Goal: Communication & Community: Answer question/provide support

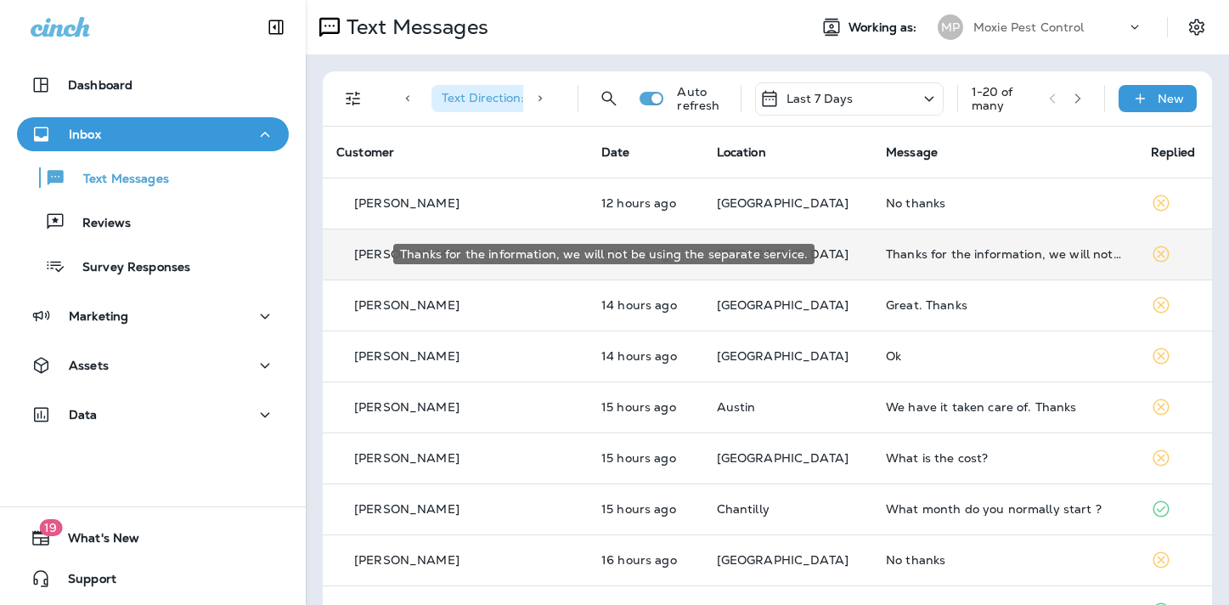
click at [886, 259] on div "Thanks for the information, we will not be using the separate service." at bounding box center [1005, 254] width 238 height 14
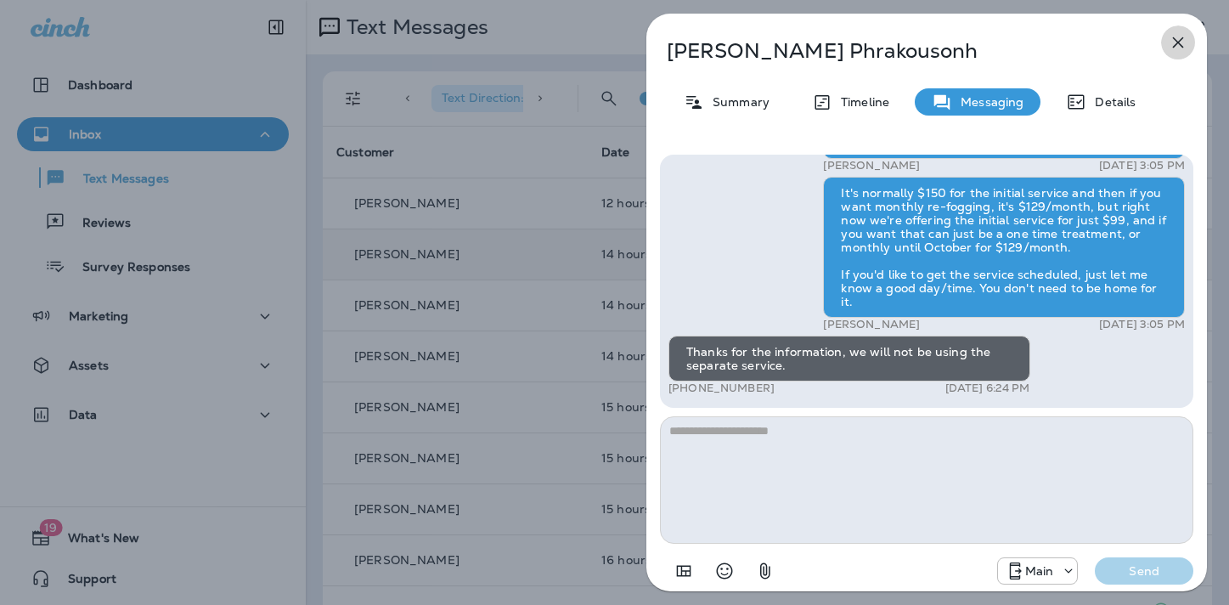
click at [1179, 39] on icon "button" at bounding box center [1178, 42] width 20 height 20
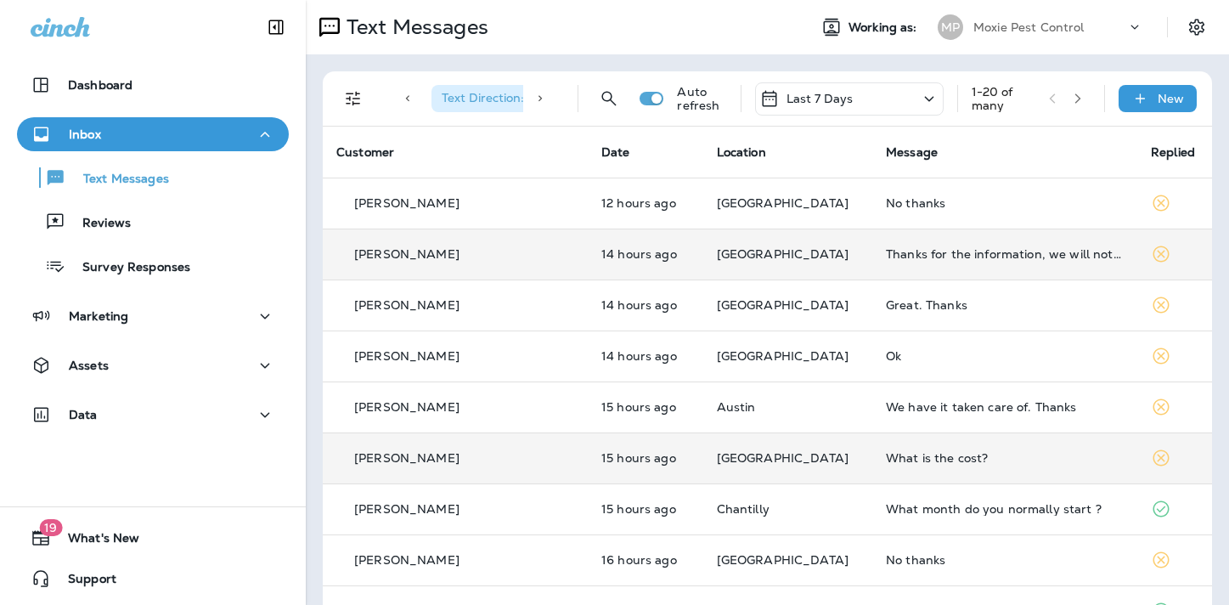
click at [886, 460] on div "What is the cost?" at bounding box center [1005, 458] width 238 height 14
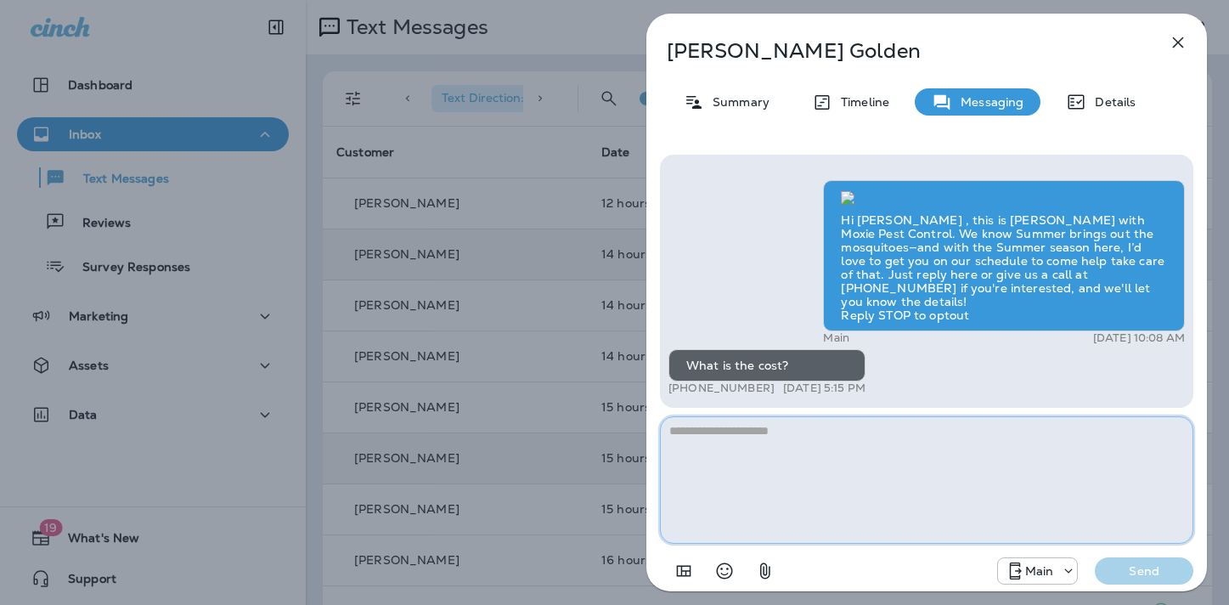
paste textarea "**********"
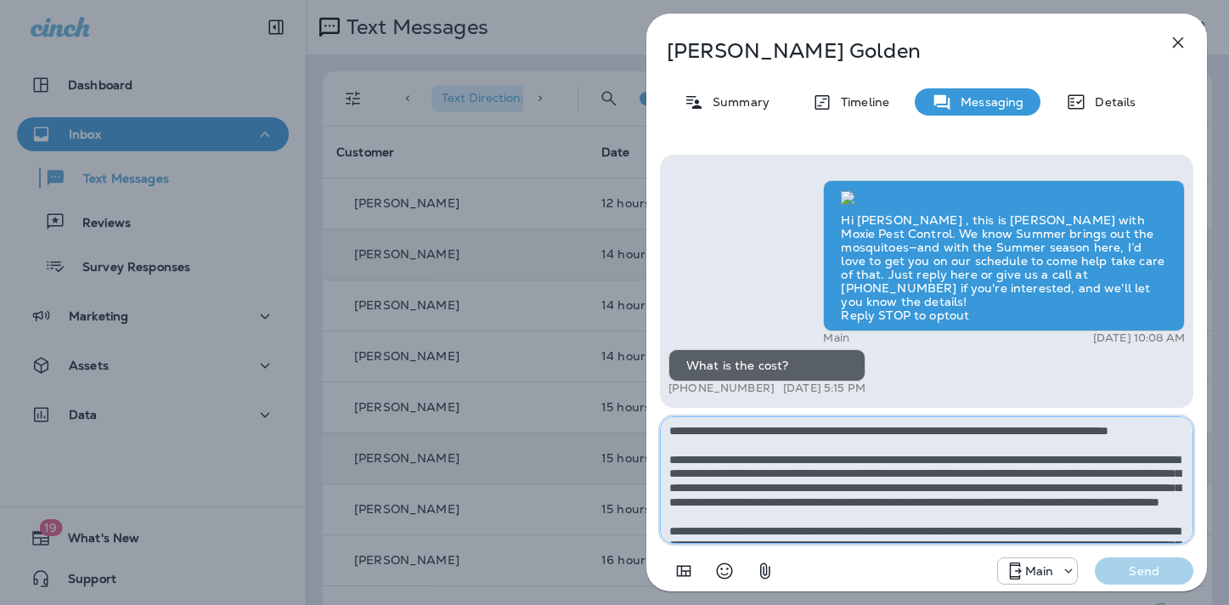
scroll to position [123, 0]
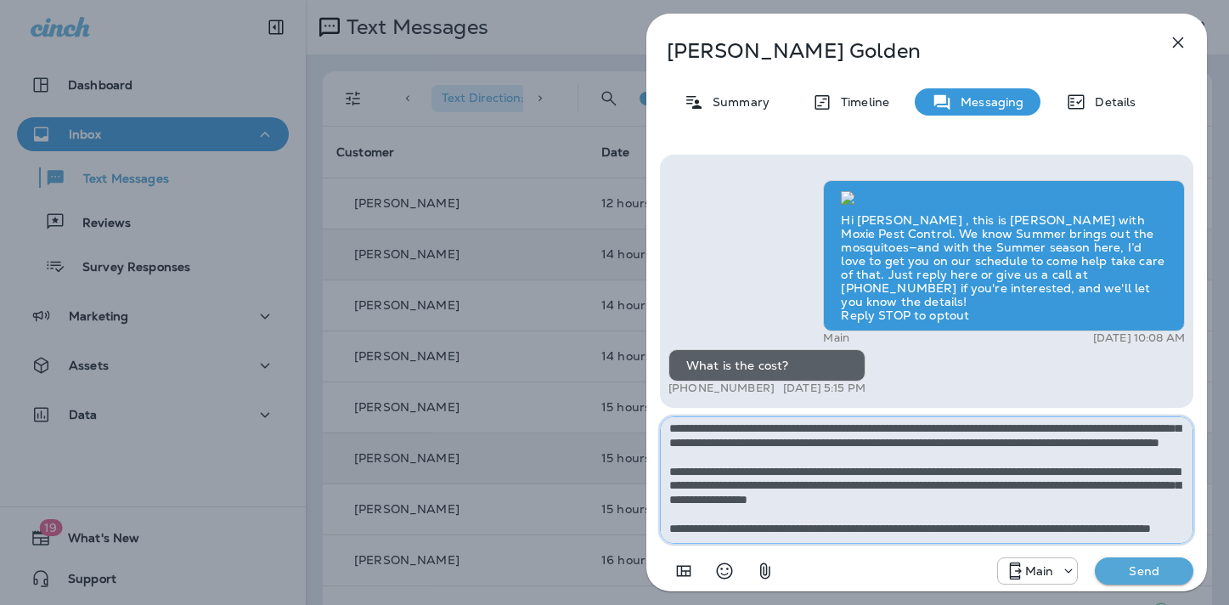
type textarea "**********"
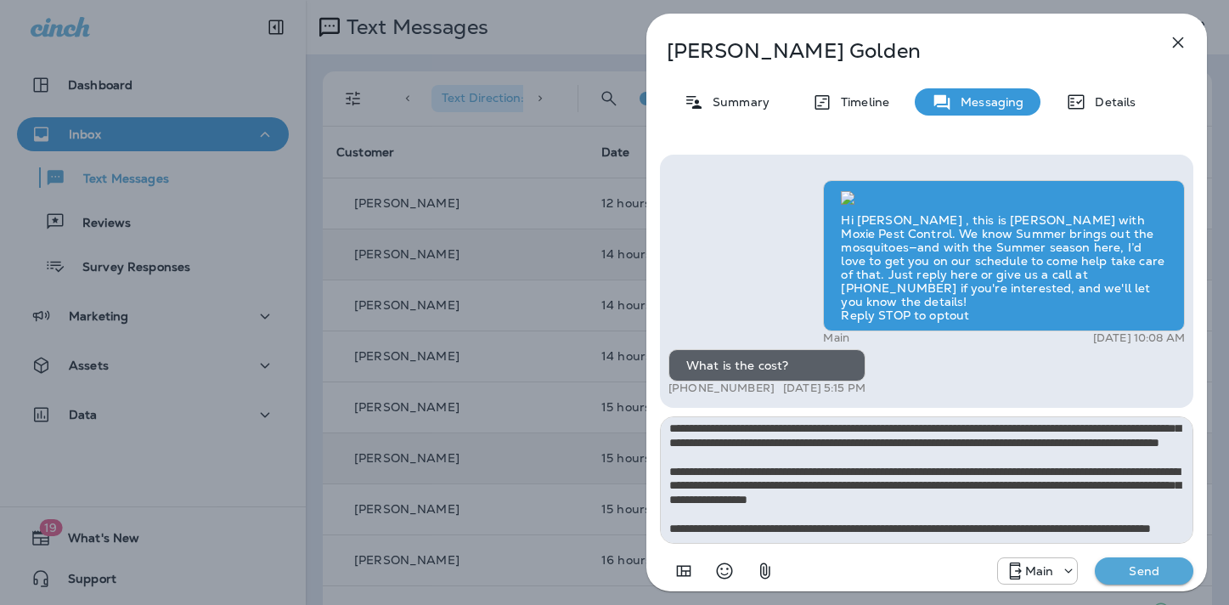
click at [1131, 566] on p "Send" at bounding box center [1144, 570] width 71 height 15
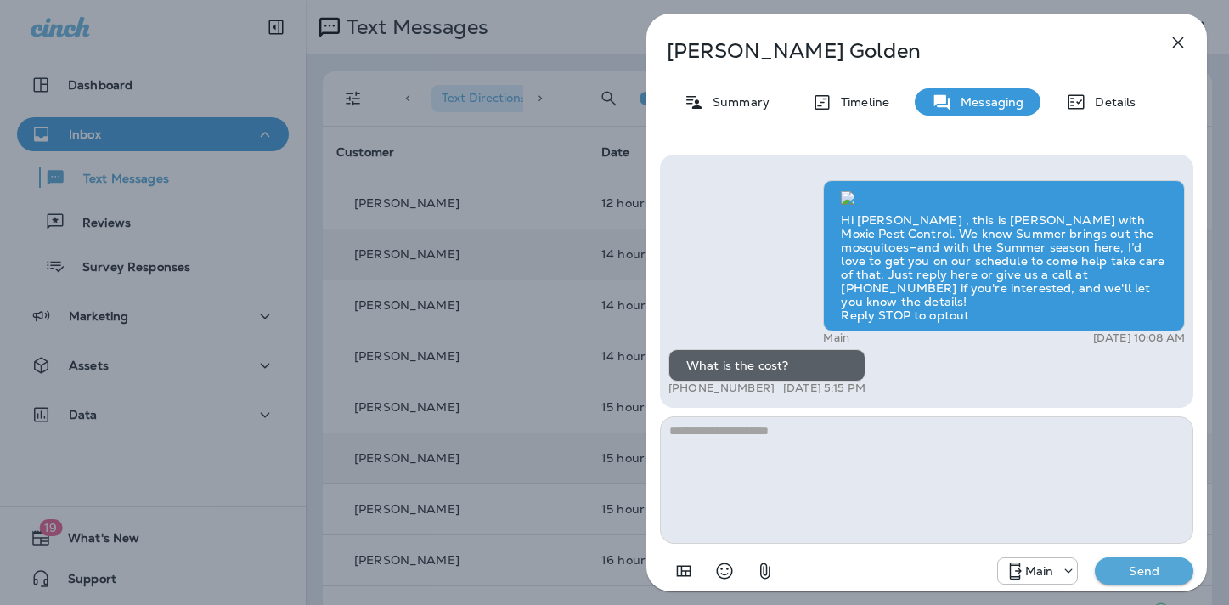
scroll to position [0, 0]
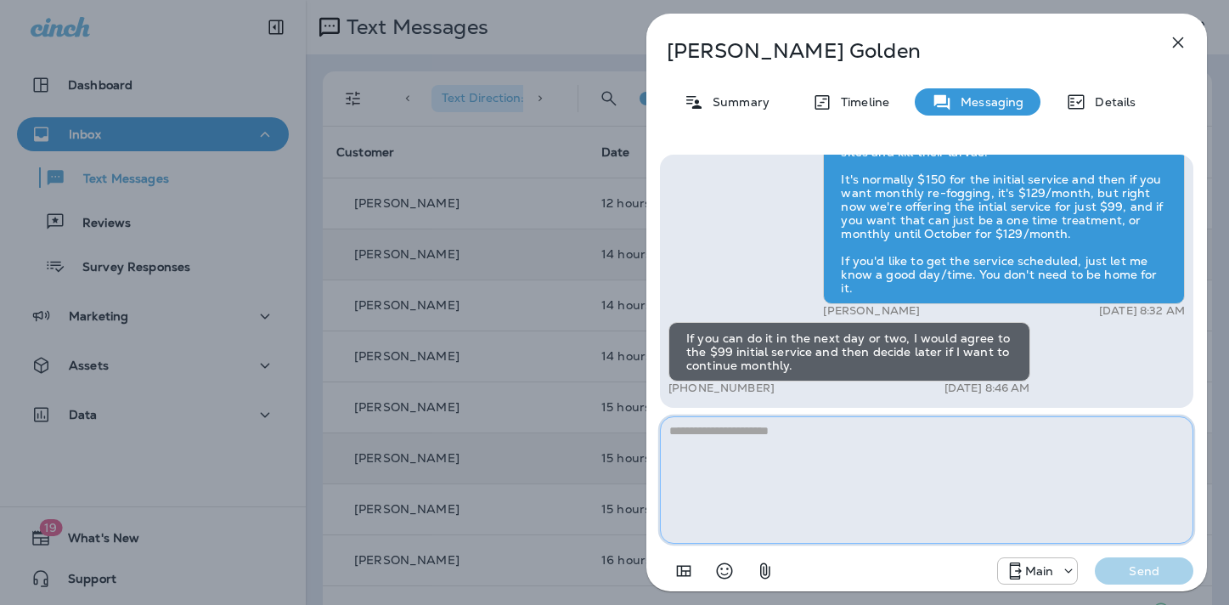
click at [734, 445] on textarea at bounding box center [926, 479] width 533 height 127
type textarea "**********"
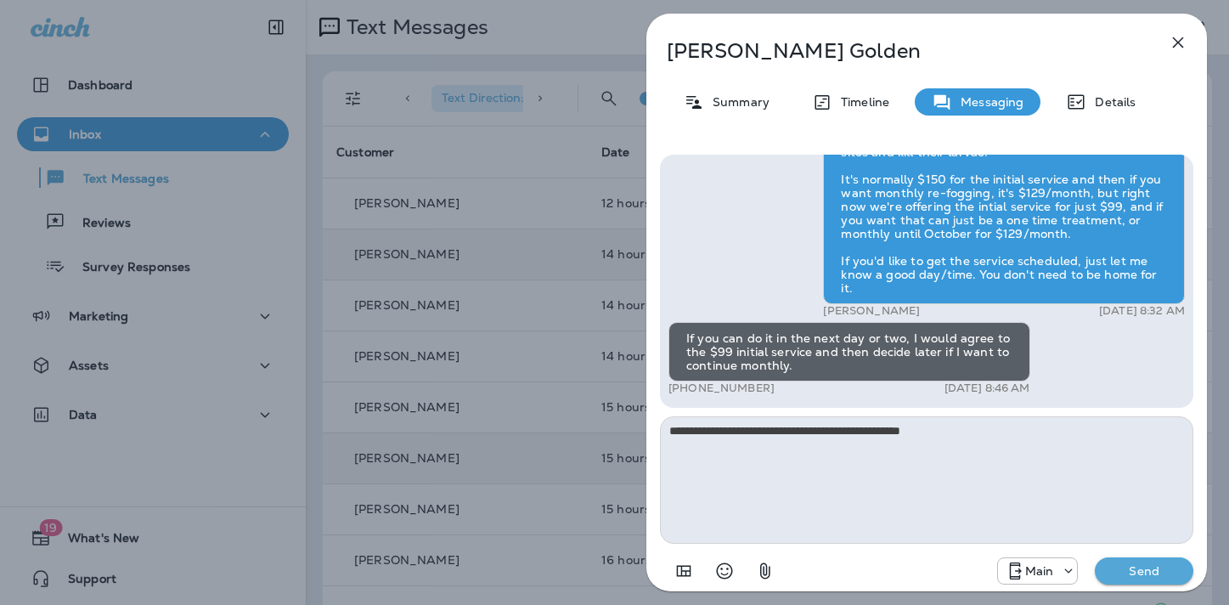
click at [1148, 567] on p "Send" at bounding box center [1144, 570] width 71 height 15
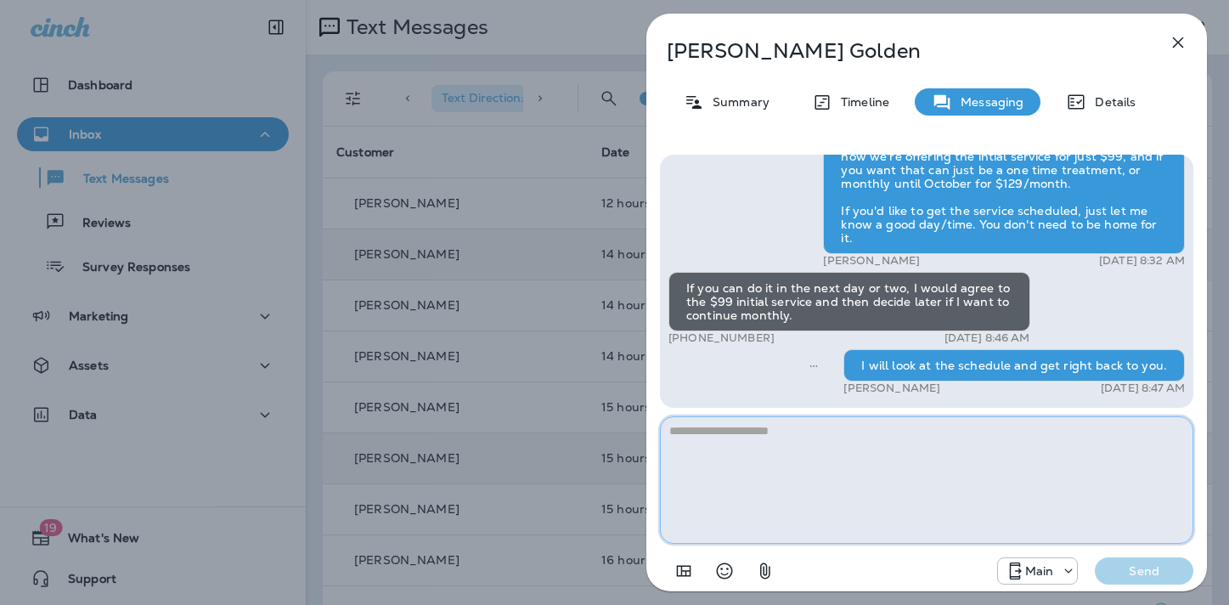
click at [712, 438] on textarea at bounding box center [926, 479] width 533 height 127
type textarea "**********"
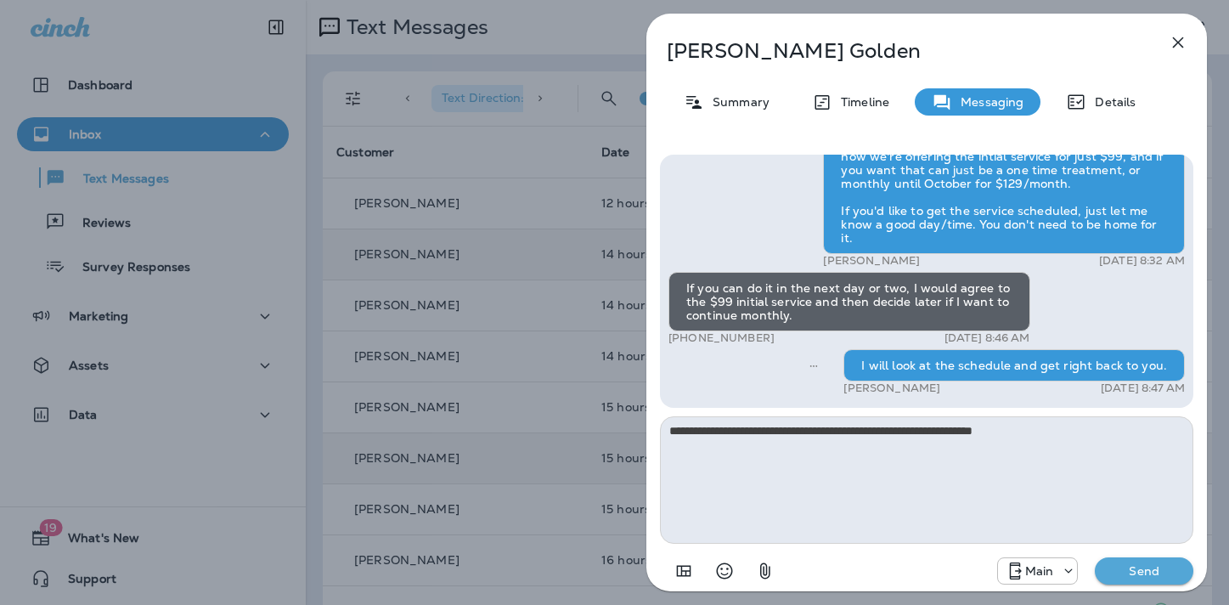
click at [1133, 563] on p "Send" at bounding box center [1144, 570] width 71 height 15
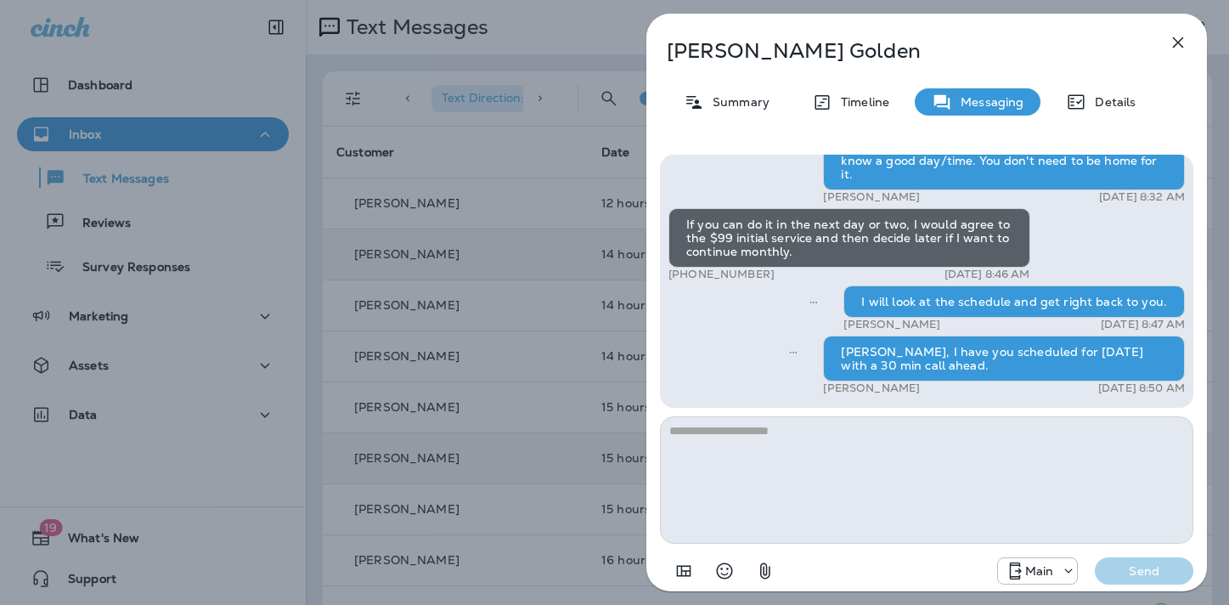
click at [1177, 40] on icon "button" at bounding box center [1178, 42] width 20 height 20
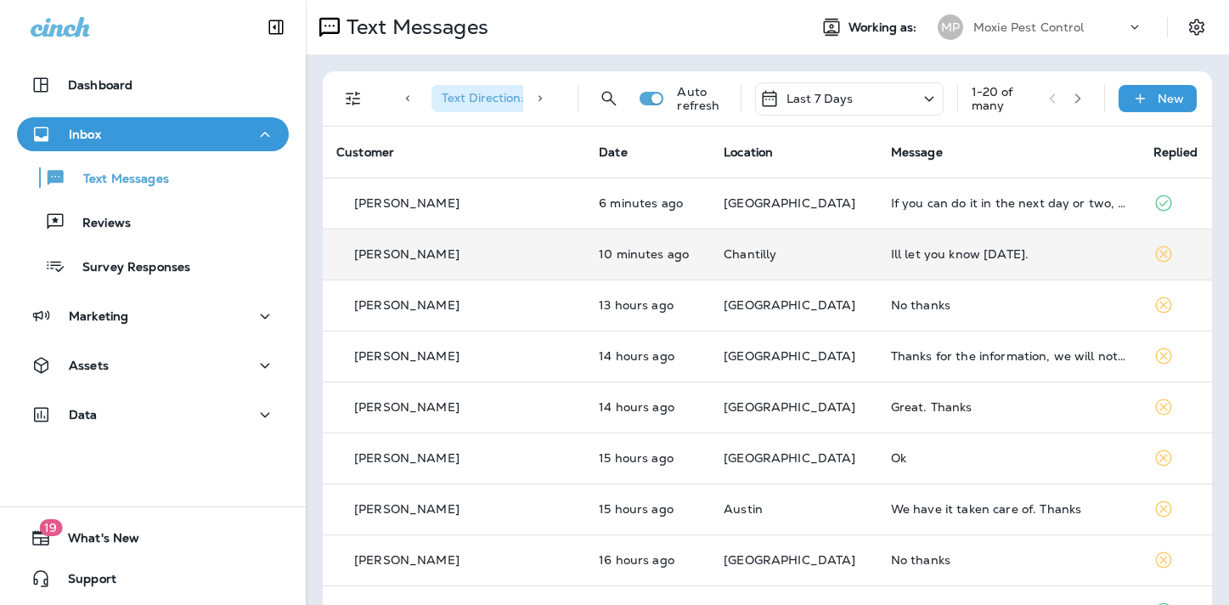
click at [891, 255] on div "Ill let you know [DATE]." at bounding box center [1008, 254] width 235 height 14
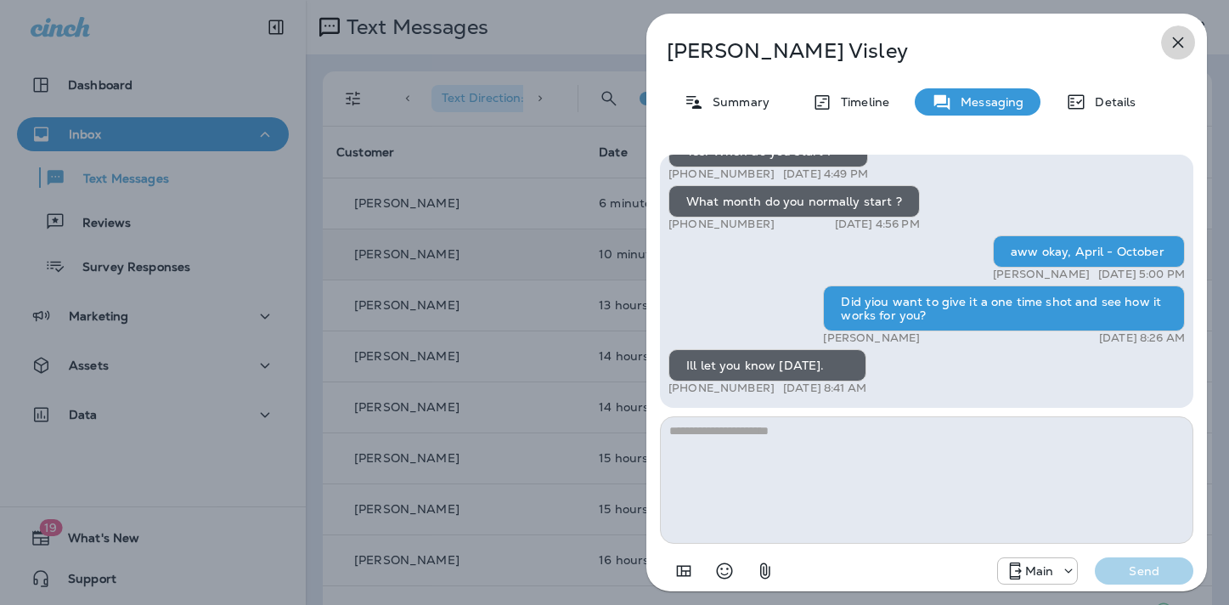
click at [1175, 40] on icon "button" at bounding box center [1178, 42] width 20 height 20
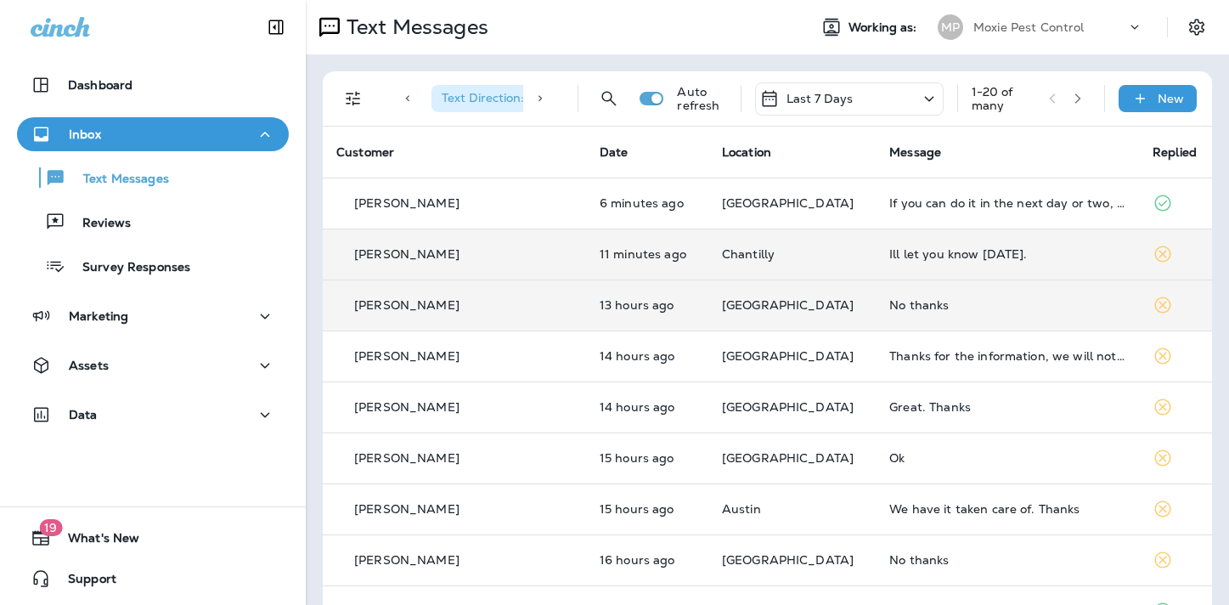
click at [889, 302] on div "No thanks" at bounding box center [1007, 305] width 236 height 14
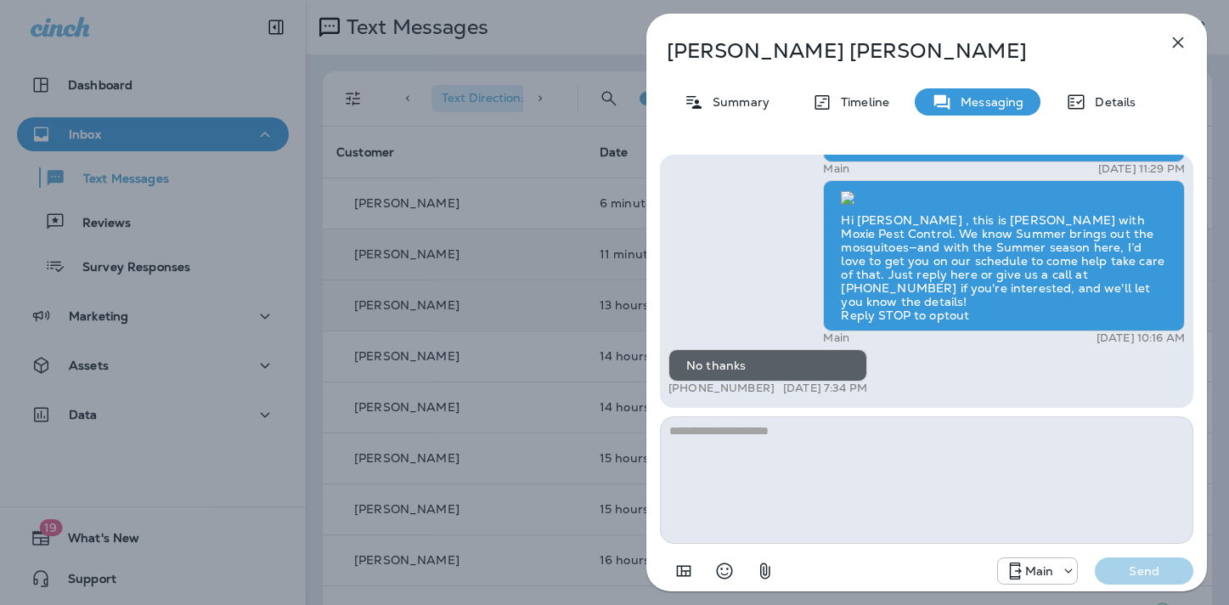
click at [1176, 42] on icon "button" at bounding box center [1178, 42] width 11 height 11
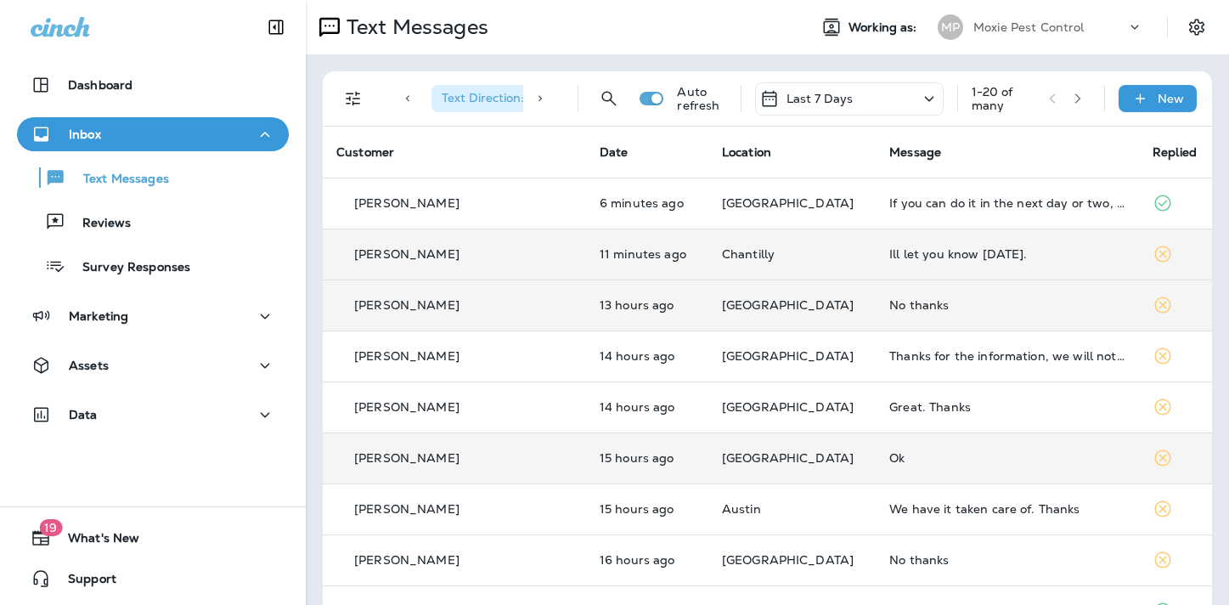
click at [889, 459] on div "Ok" at bounding box center [1007, 458] width 236 height 14
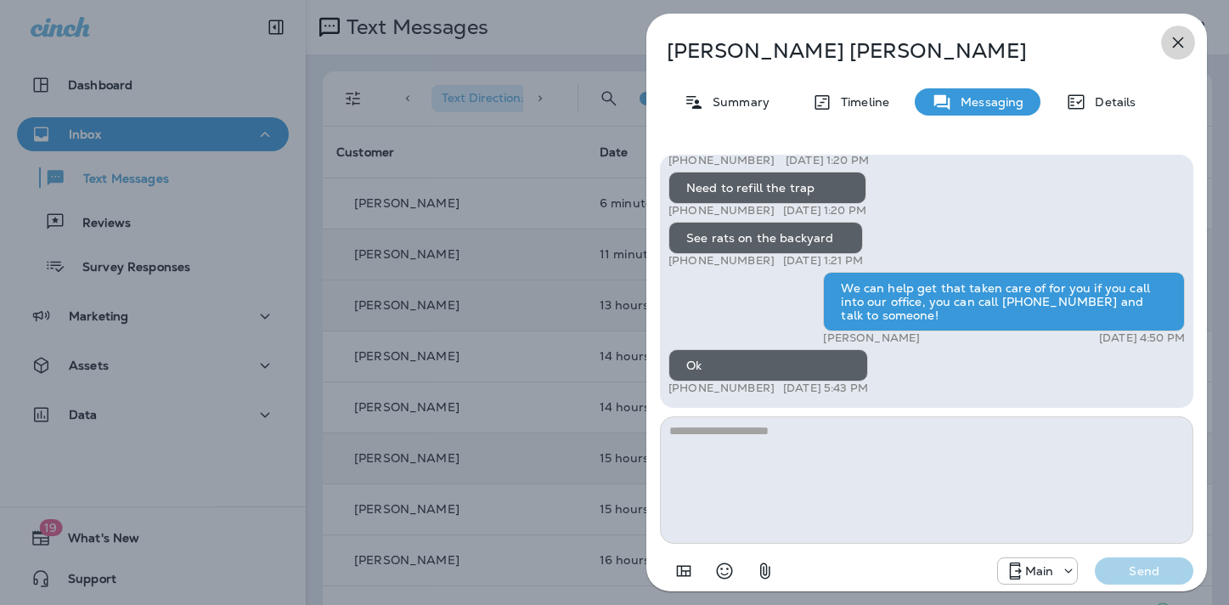
click at [1175, 39] on icon "button" at bounding box center [1178, 42] width 11 height 11
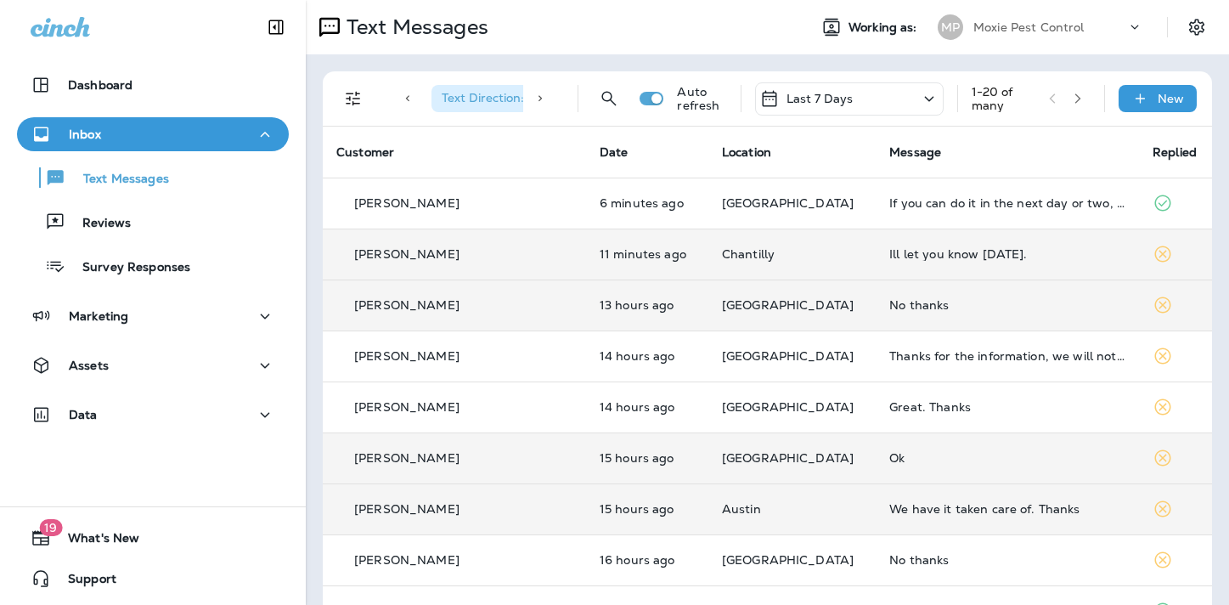
click at [889, 512] on div "We have it taken care of. Thanks" at bounding box center [1007, 509] width 236 height 14
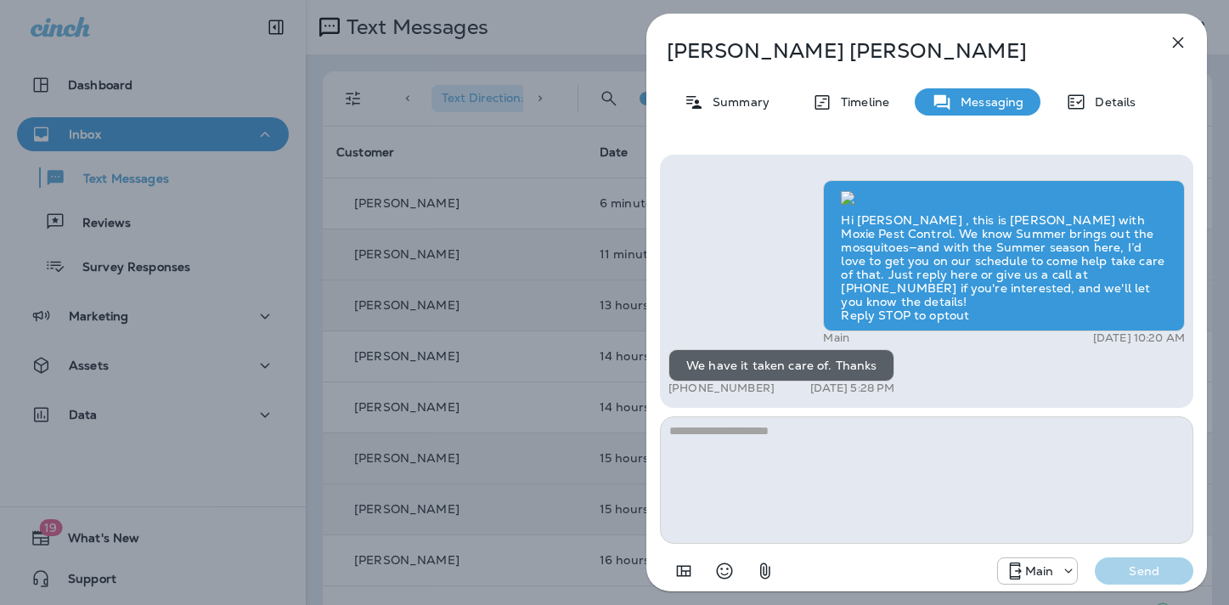
click at [1173, 42] on icon "button" at bounding box center [1178, 42] width 20 height 20
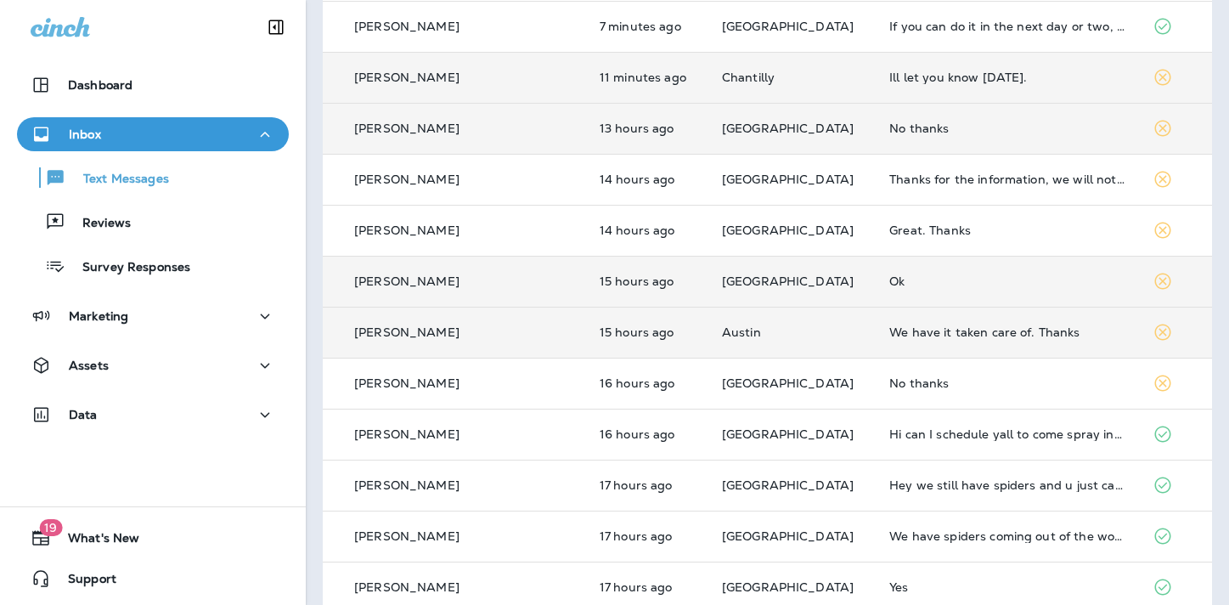
scroll to position [182, 0]
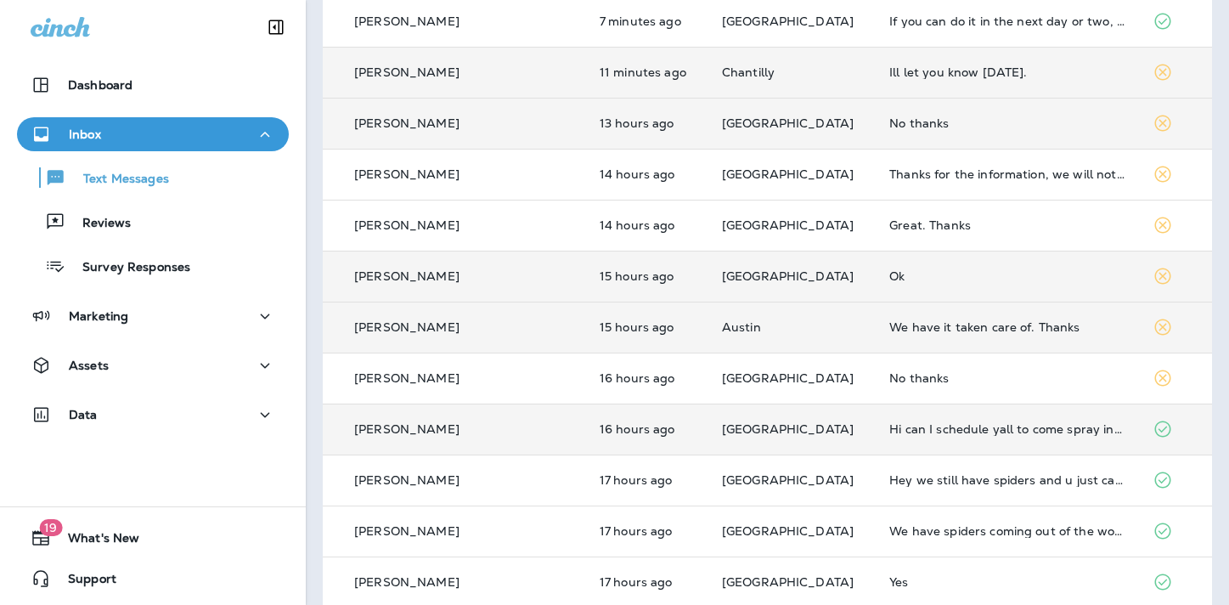
click at [889, 432] on div "Hi can I schedule yall to come spray inside" at bounding box center [1007, 429] width 236 height 14
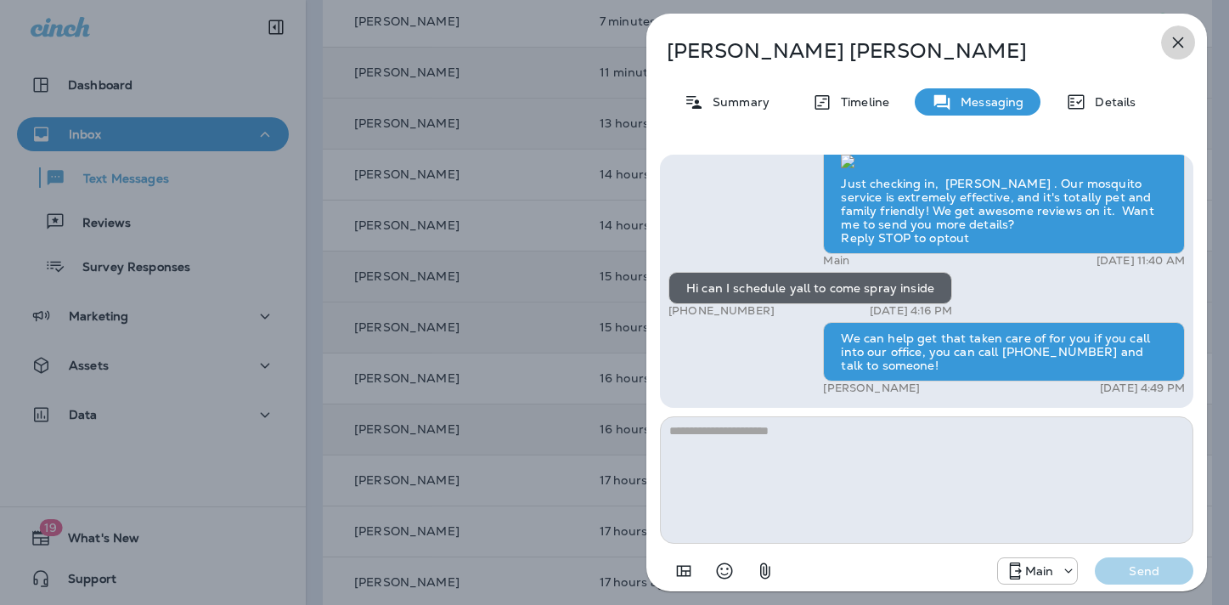
click at [1171, 38] on icon "button" at bounding box center [1178, 42] width 20 height 20
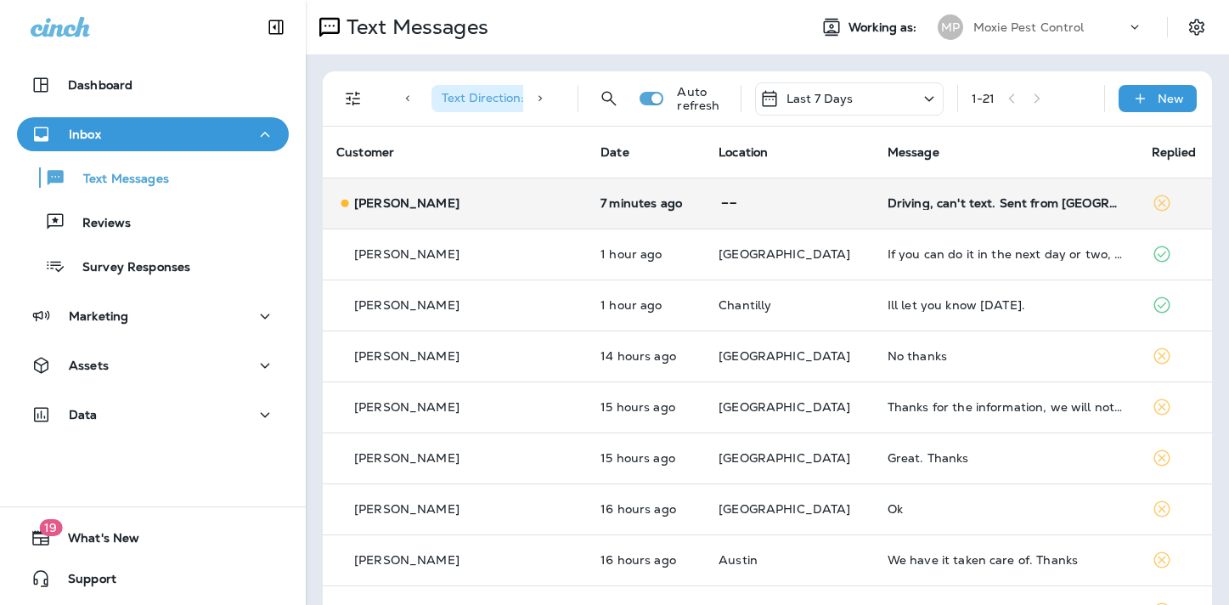
click at [888, 202] on div "Driving, can't text. Sent from MUROGUE" at bounding box center [1006, 203] width 237 height 14
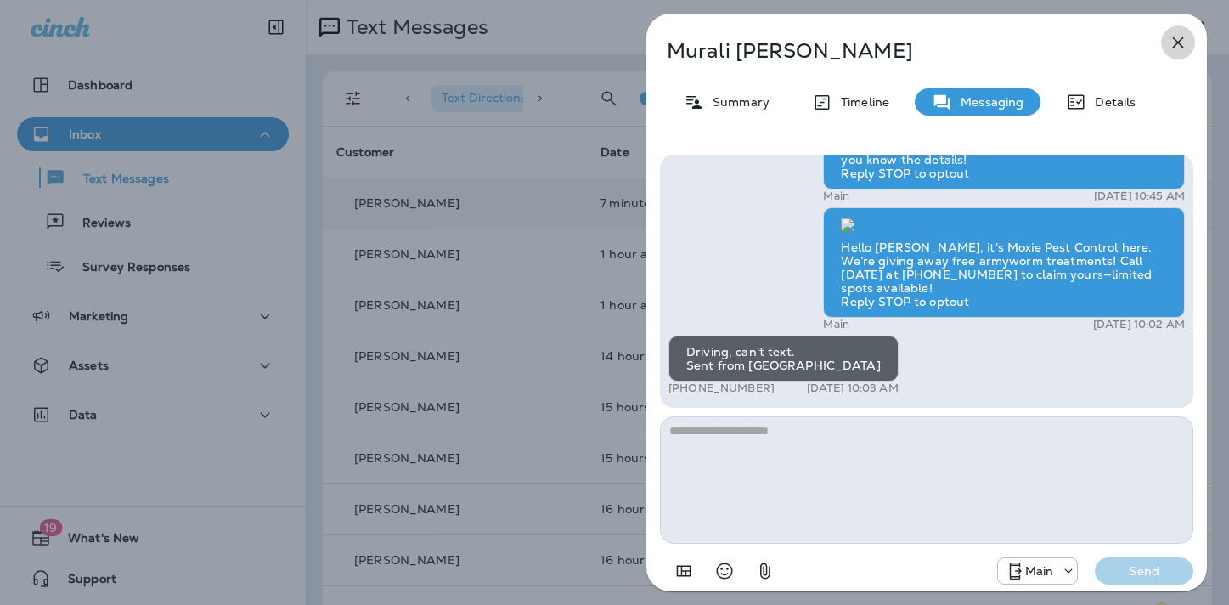
click at [1179, 42] on icon "button" at bounding box center [1178, 42] width 20 height 20
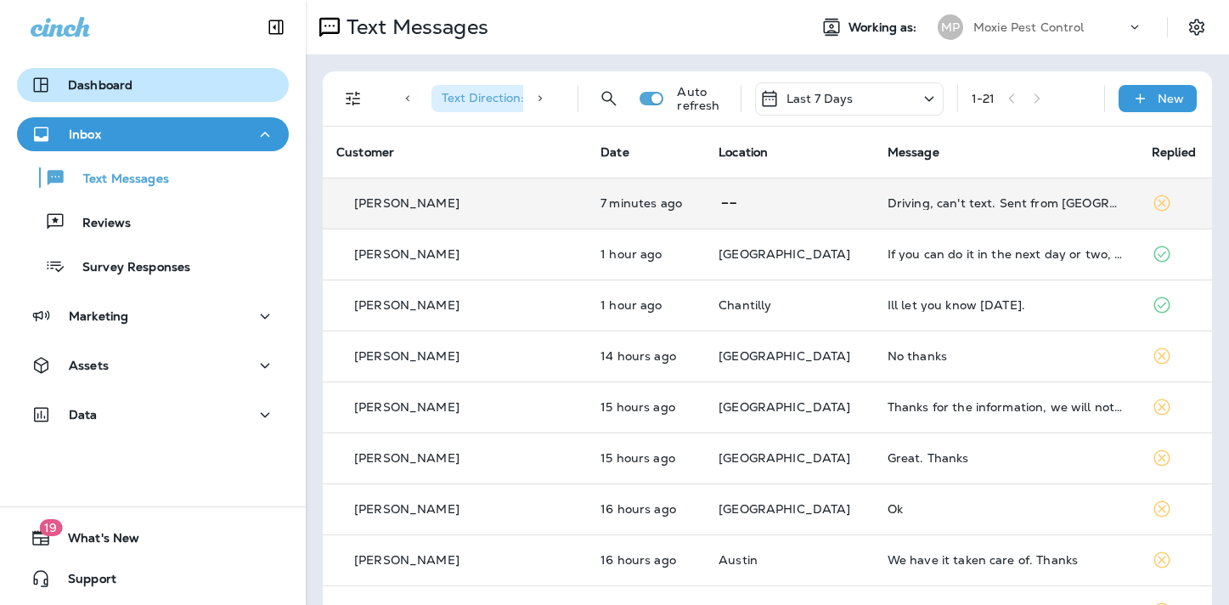
click at [177, 87] on div "Dashboard" at bounding box center [153, 85] width 245 height 20
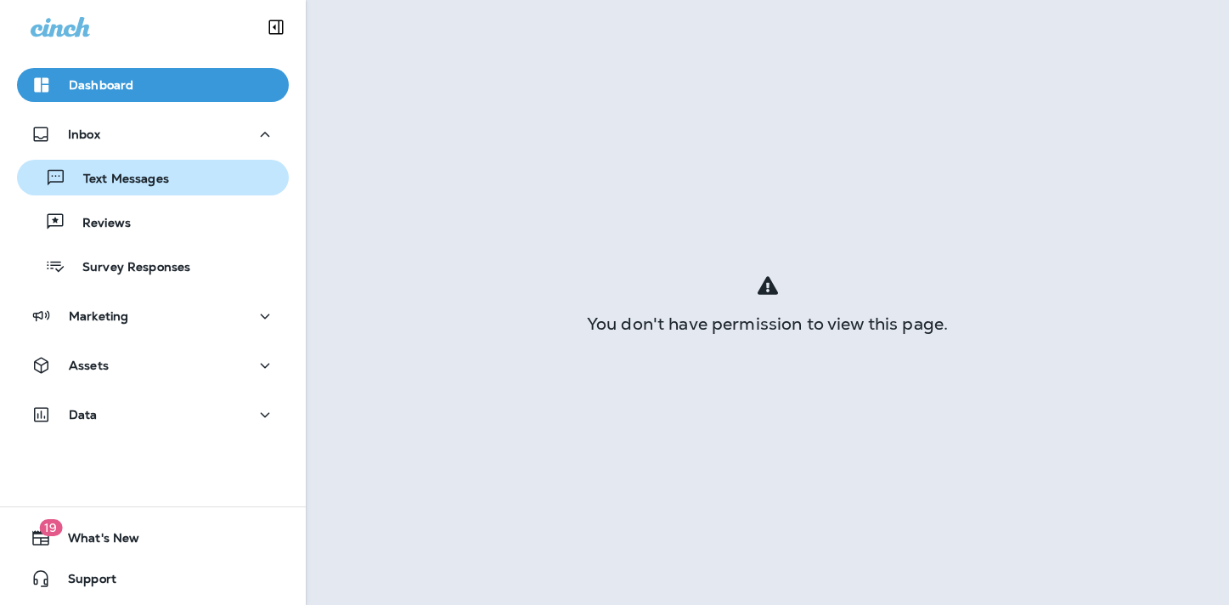
click at [172, 182] on div "Text Messages" at bounding box center [153, 177] width 258 height 25
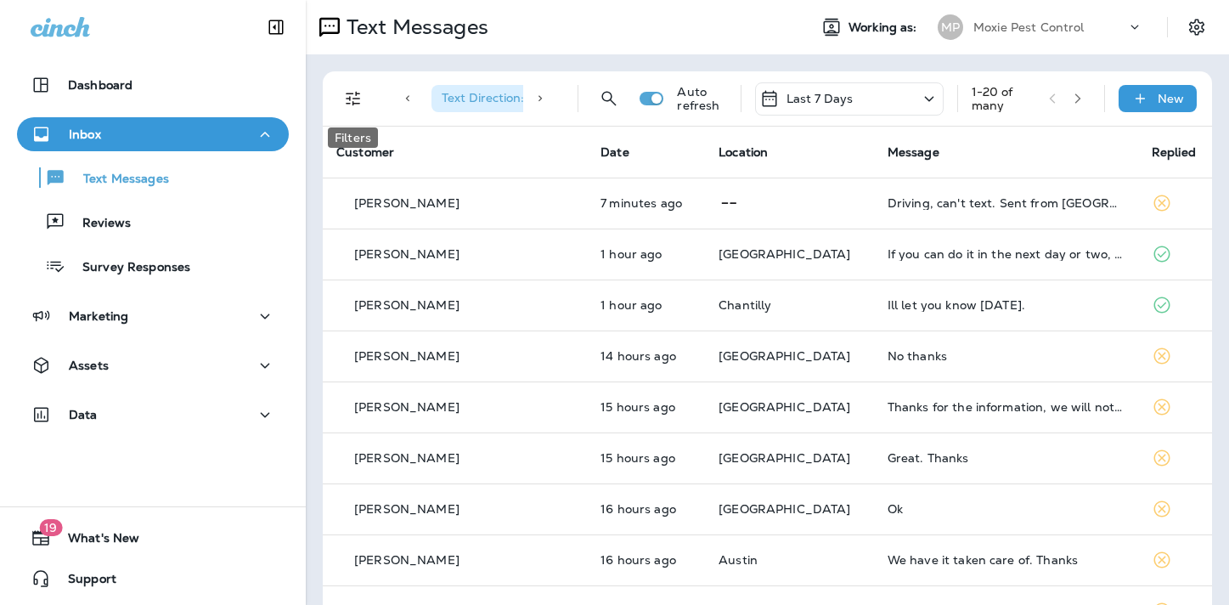
click at [353, 98] on icon "Filters" at bounding box center [353, 99] width 14 height 14
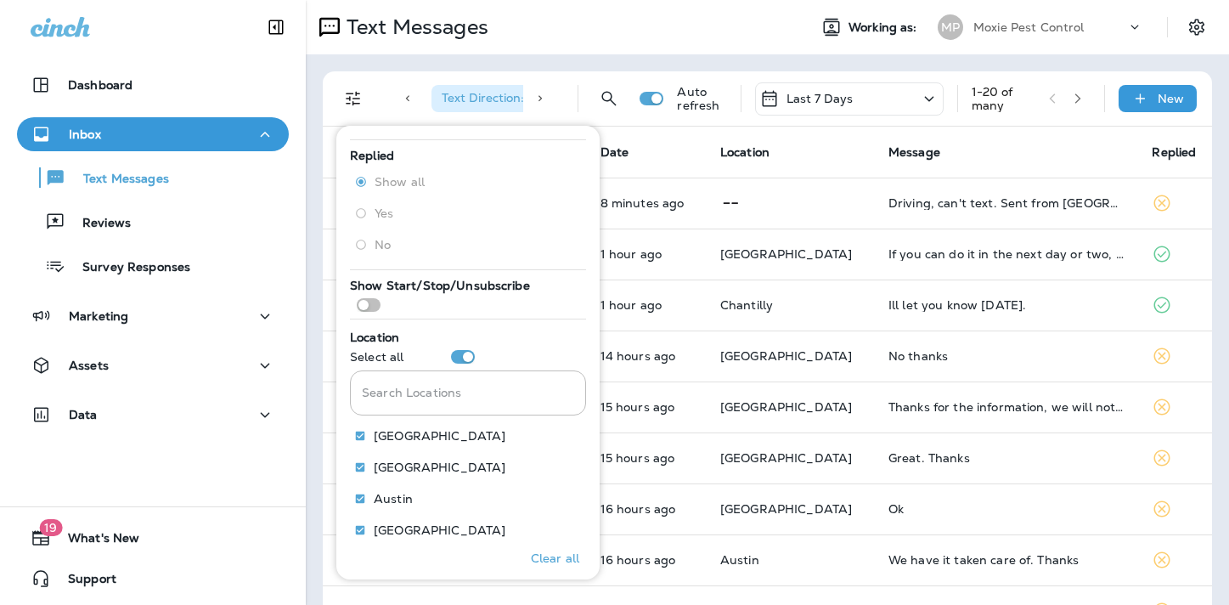
scroll to position [140, 0]
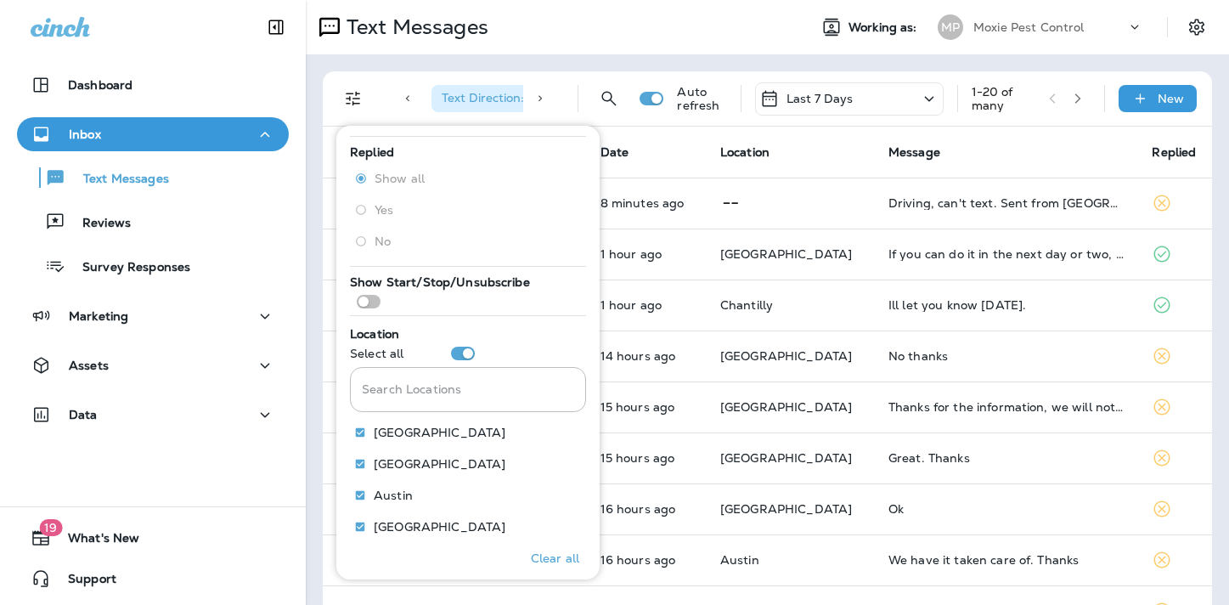
click at [534, 557] on p "Clear all" at bounding box center [555, 558] width 48 height 14
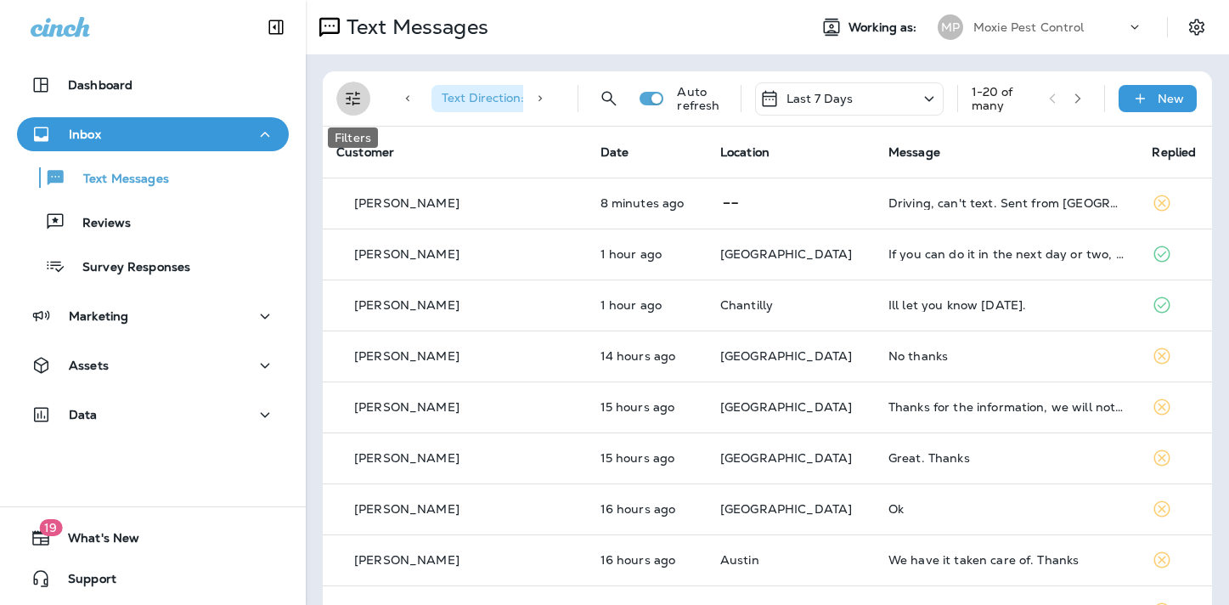
click at [356, 93] on icon "Filters" at bounding box center [353, 99] width 14 height 14
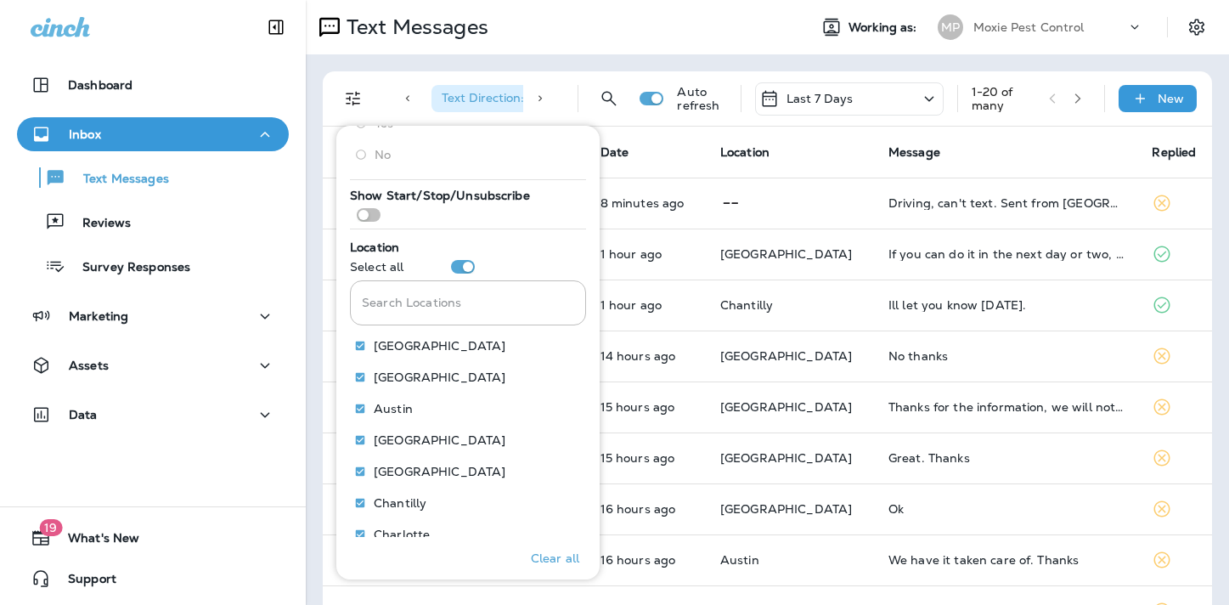
scroll to position [232, 0]
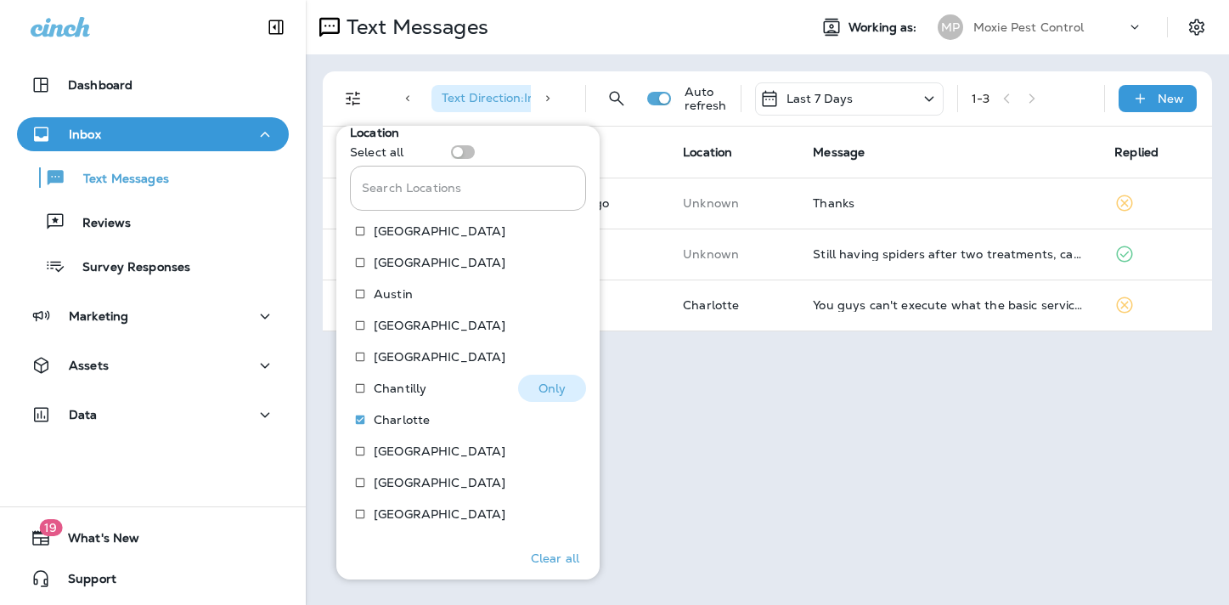
scroll to position [351, 0]
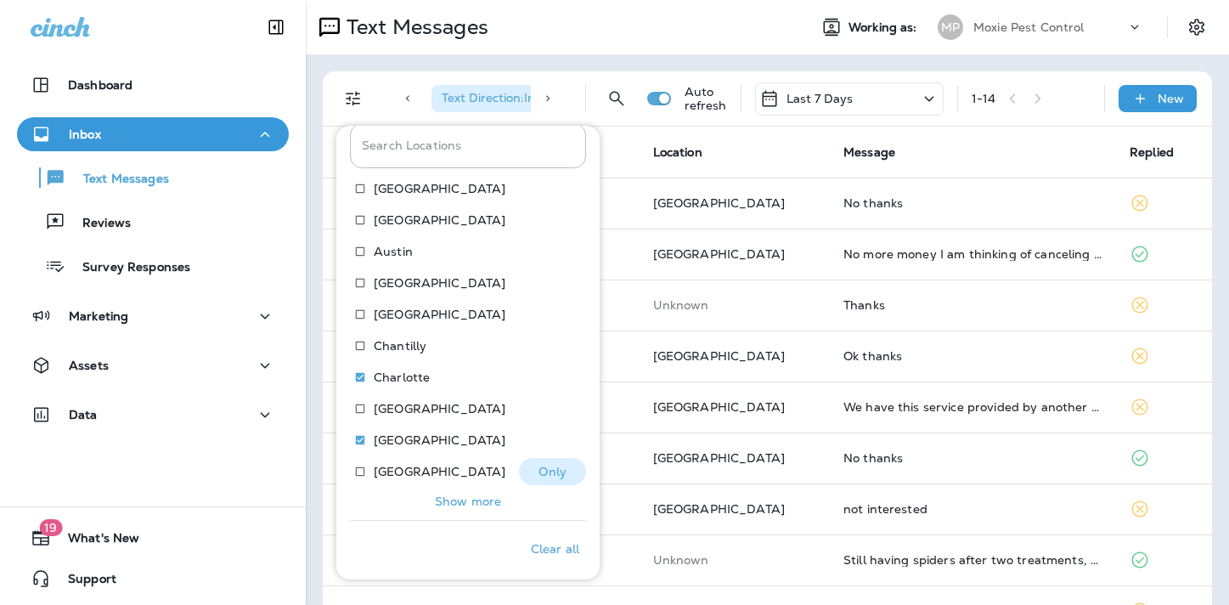
scroll to position [388, 0]
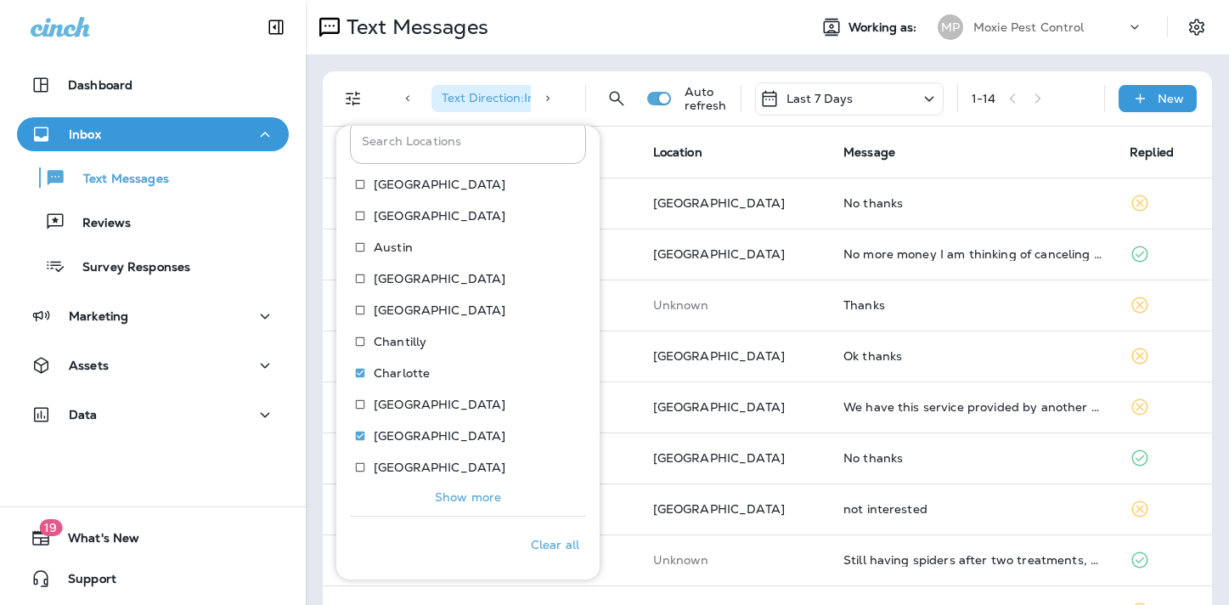
click at [468, 500] on p "Show more" at bounding box center [468, 497] width 66 height 14
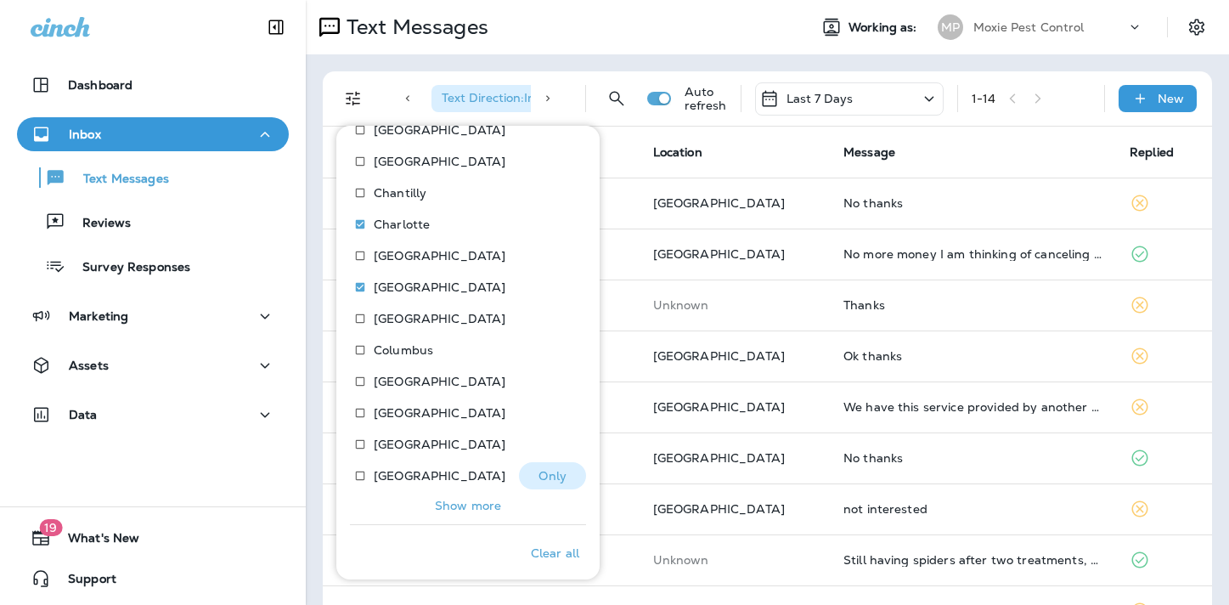
scroll to position [545, 0]
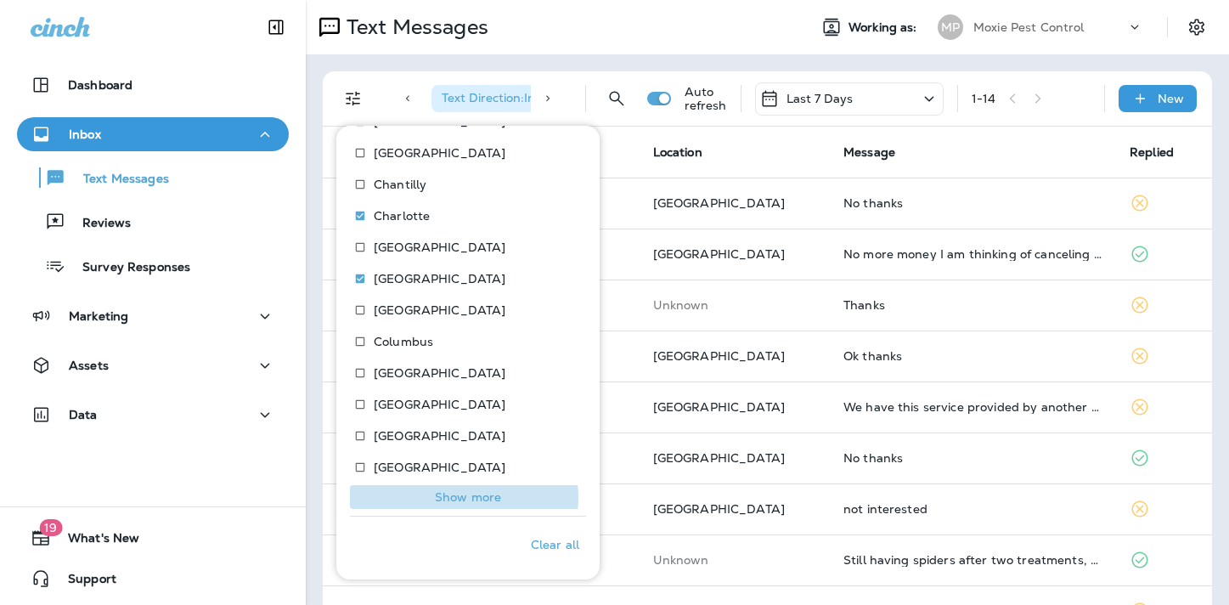
click at [460, 498] on p "Show more" at bounding box center [468, 497] width 66 height 14
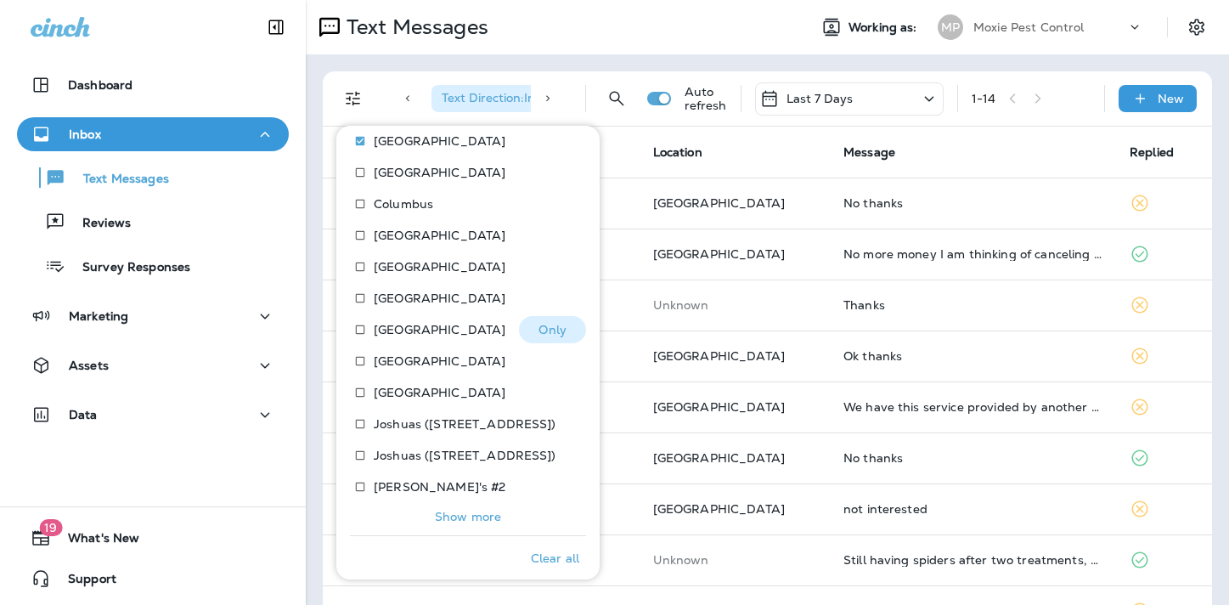
scroll to position [702, 0]
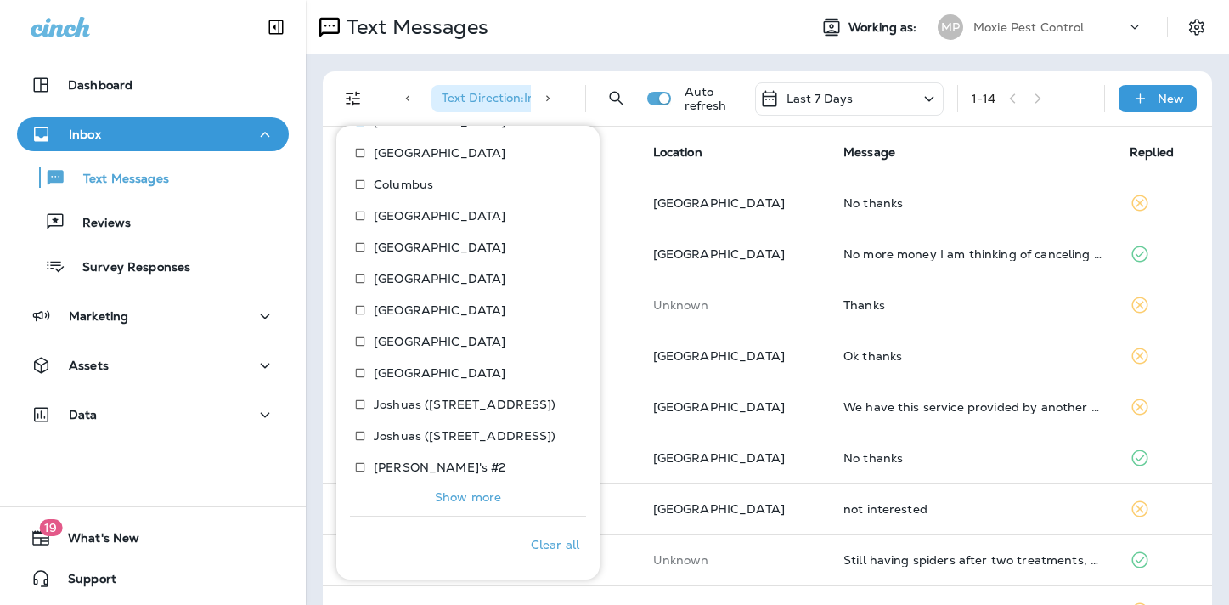
click at [466, 498] on p "Show more" at bounding box center [468, 497] width 66 height 14
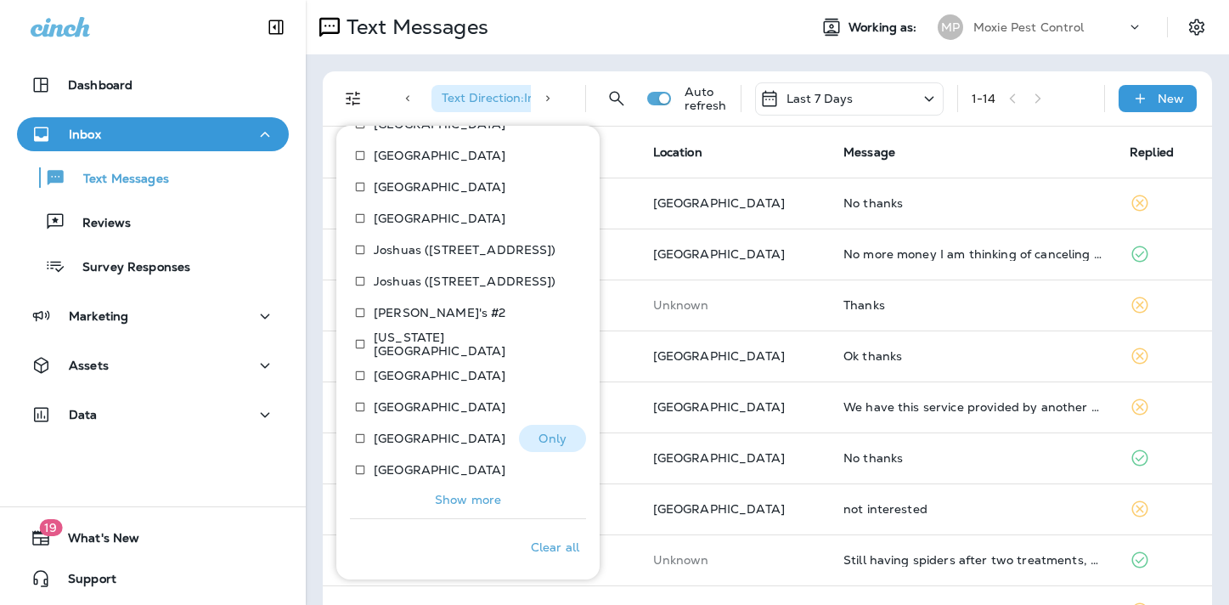
scroll to position [860, 0]
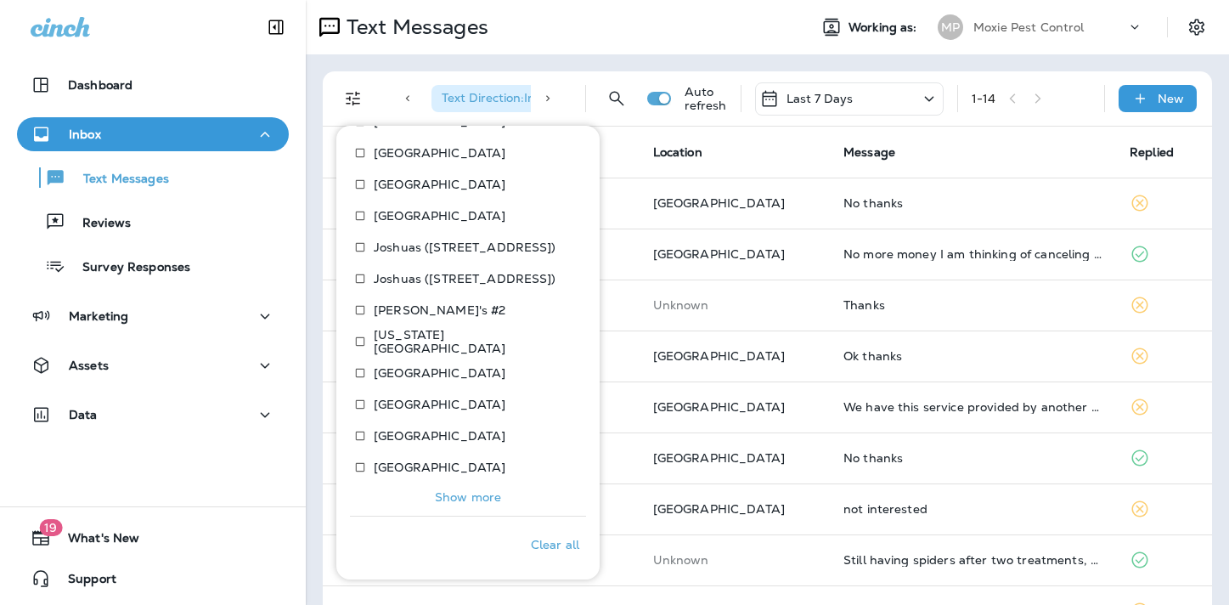
click at [460, 497] on p "Show more" at bounding box center [468, 497] width 66 height 14
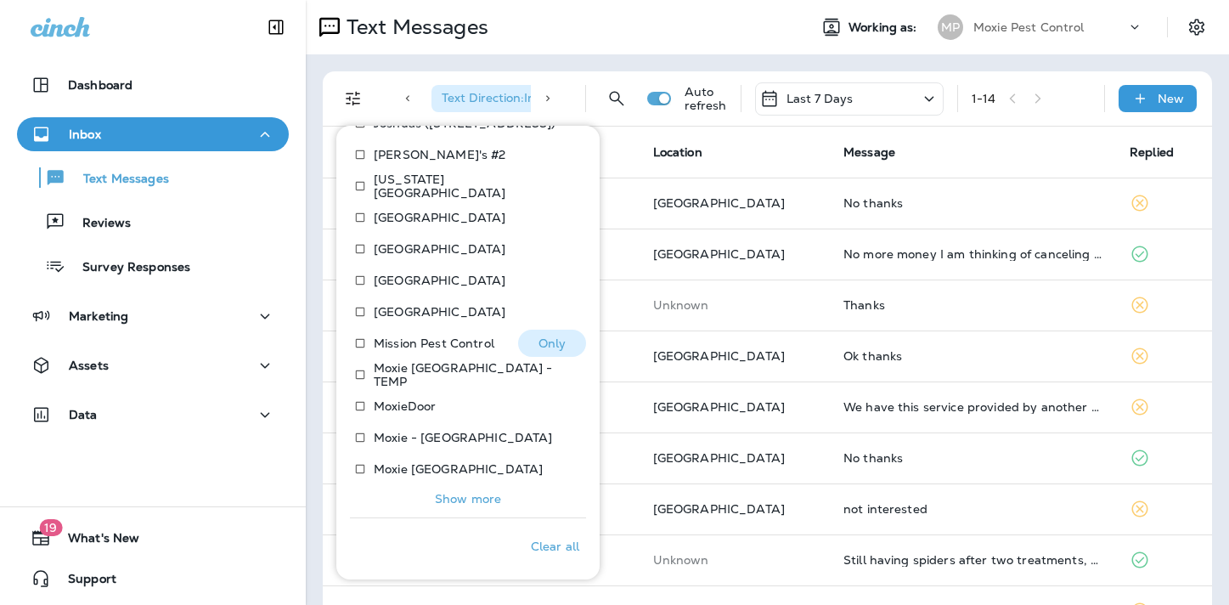
scroll to position [1017, 0]
click at [460, 497] on p "Show more" at bounding box center [468, 497] width 66 height 14
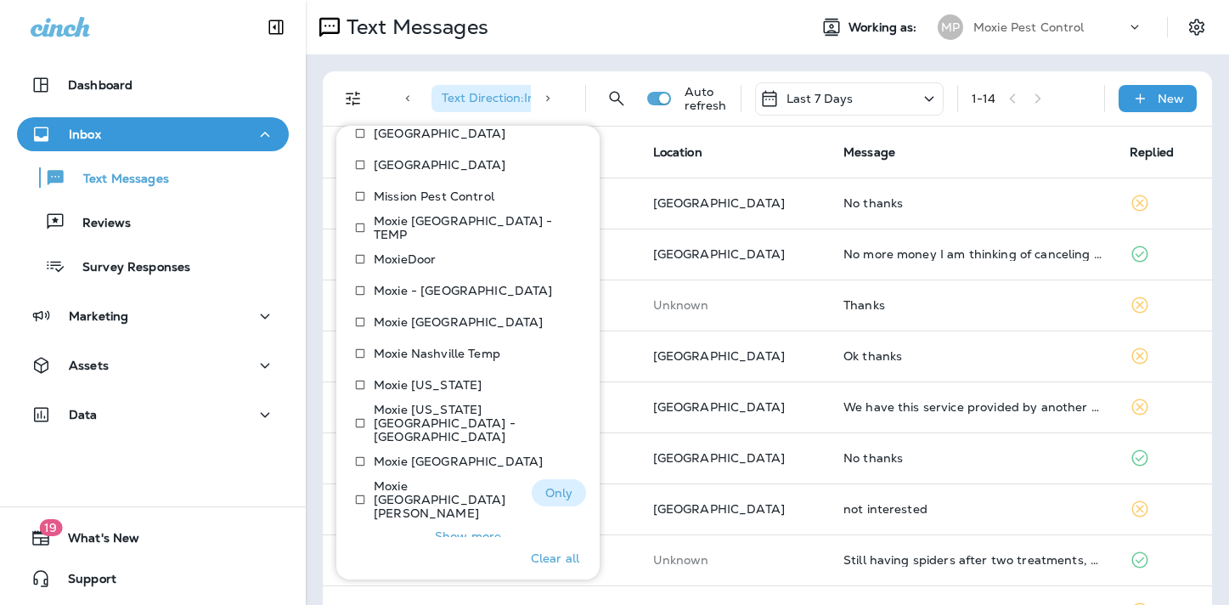
scroll to position [1174, 0]
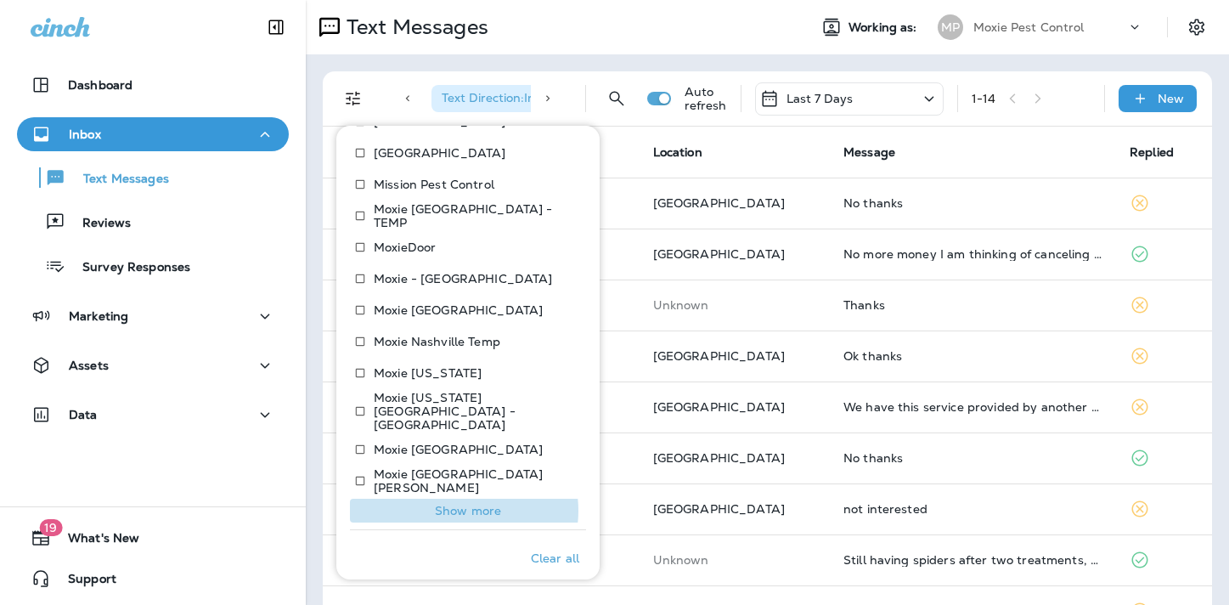
click at [460, 504] on p "Show more" at bounding box center [468, 511] width 66 height 14
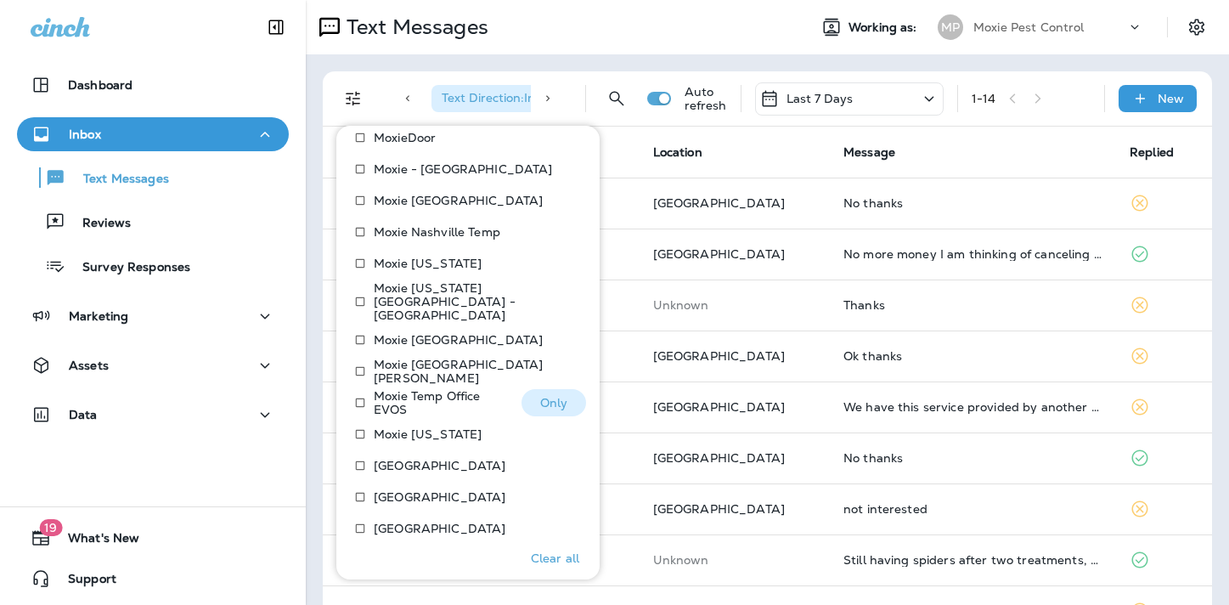
scroll to position [1288, 0]
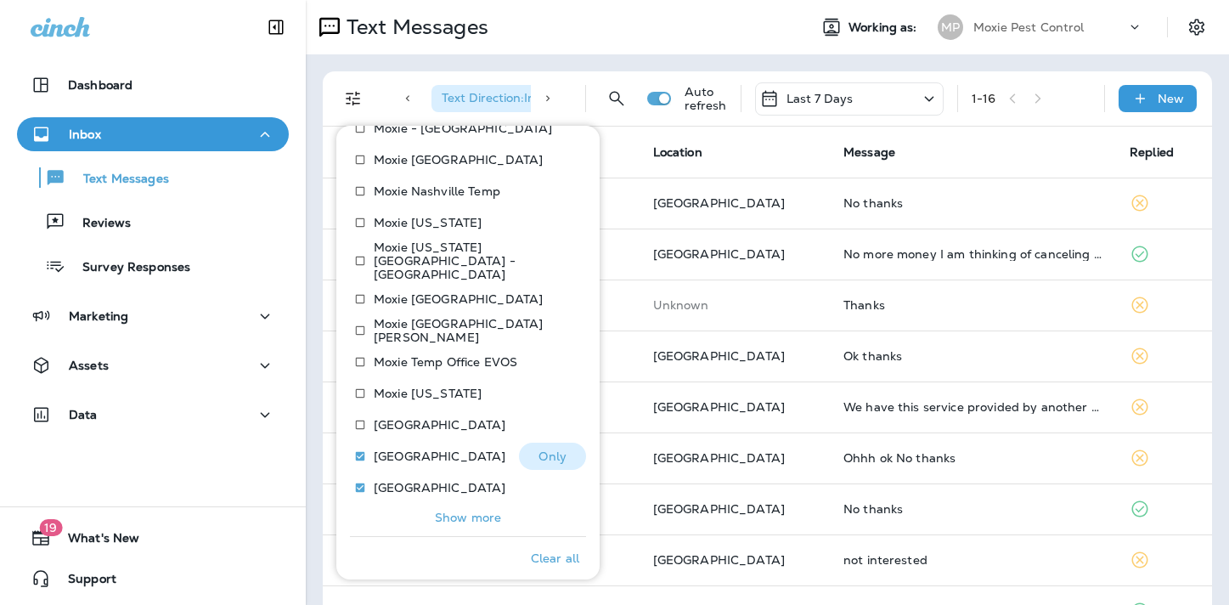
scroll to position [1331, 0]
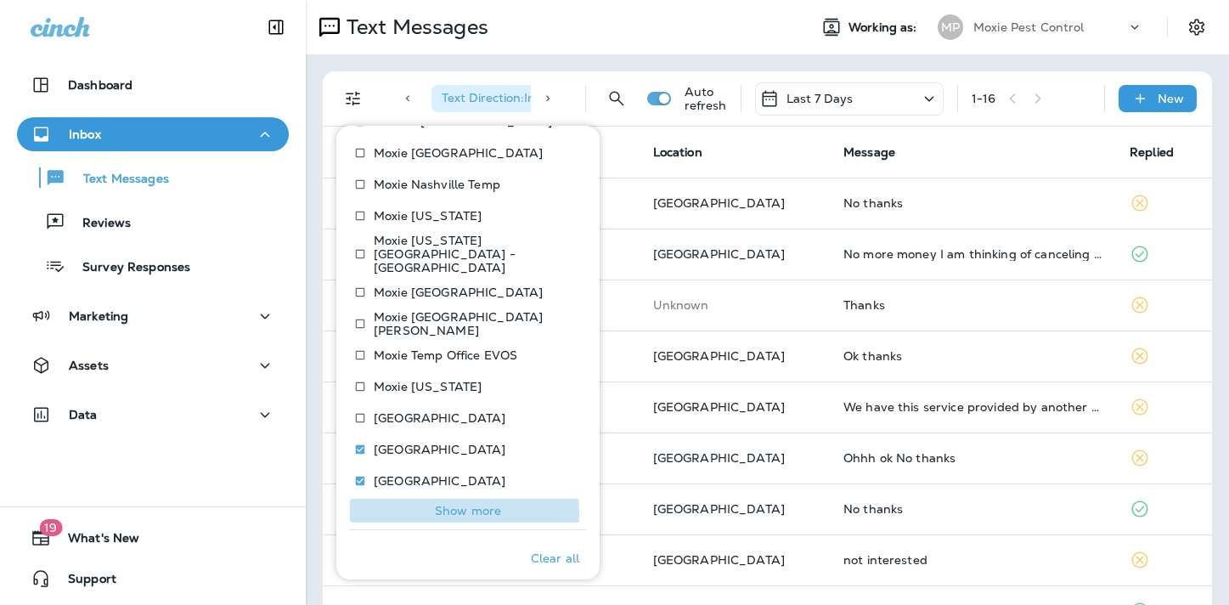
click at [464, 504] on p "Show more" at bounding box center [468, 511] width 66 height 14
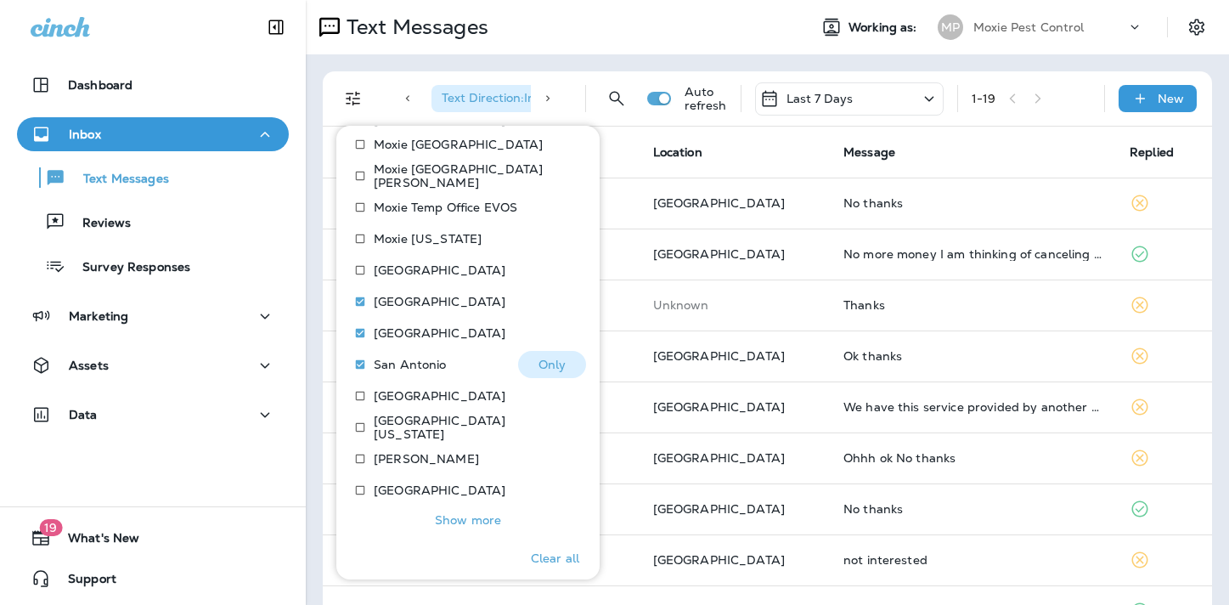
scroll to position [1488, 0]
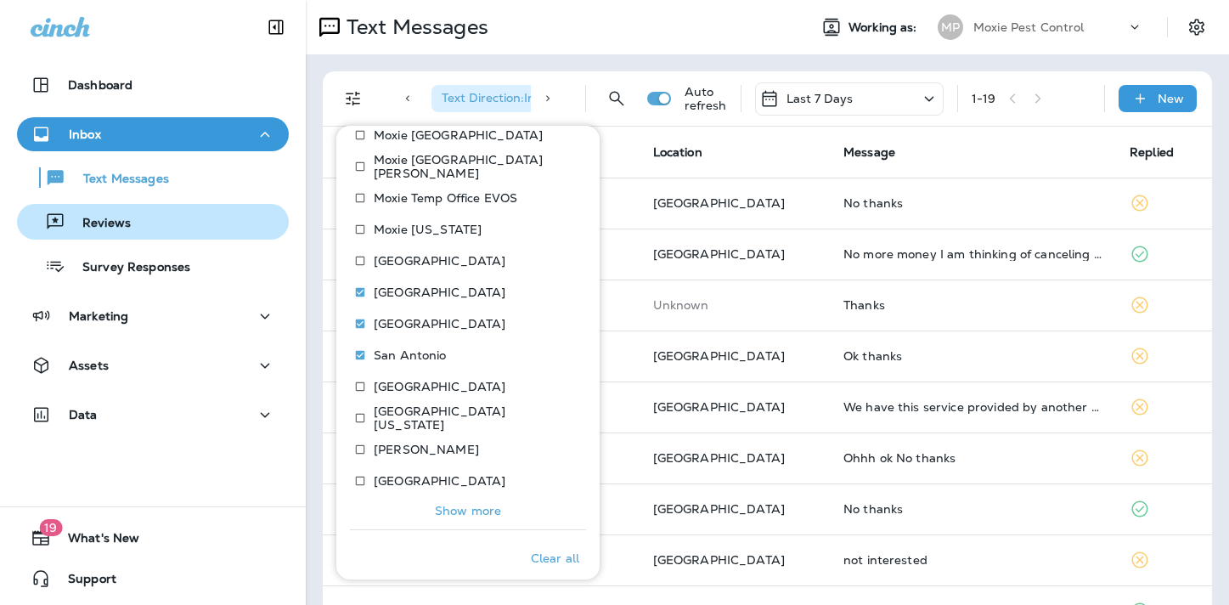
click at [245, 220] on div "Reviews" at bounding box center [153, 221] width 258 height 25
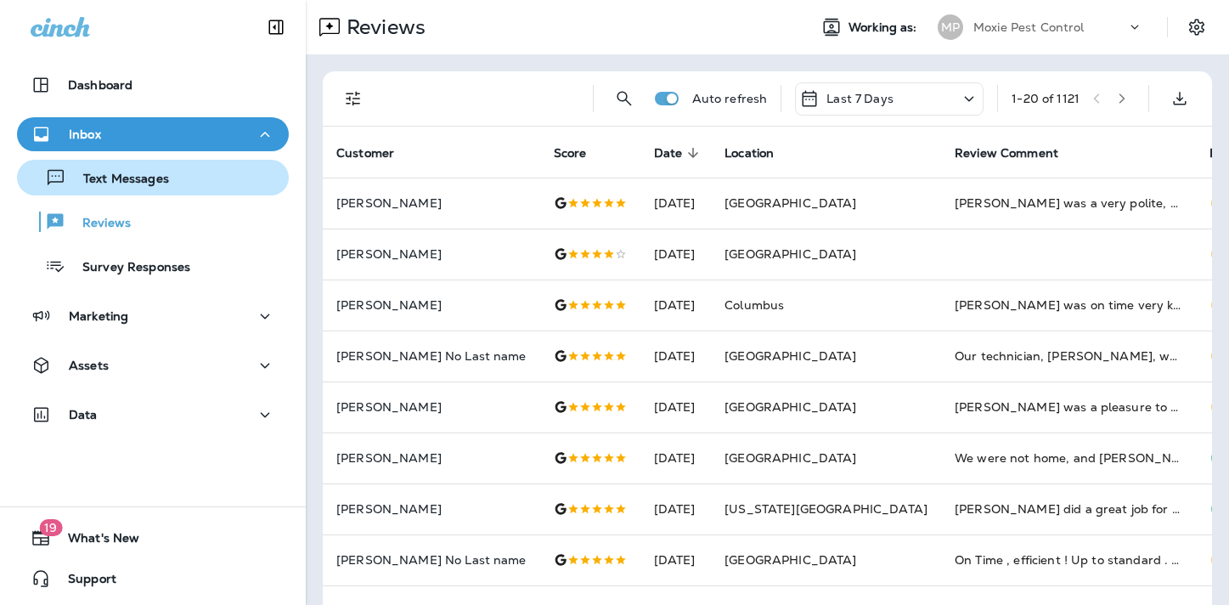
click at [125, 172] on p "Text Messages" at bounding box center [117, 180] width 103 height 16
